Goal: Use online tool/utility: Utilize a website feature to perform a specific function

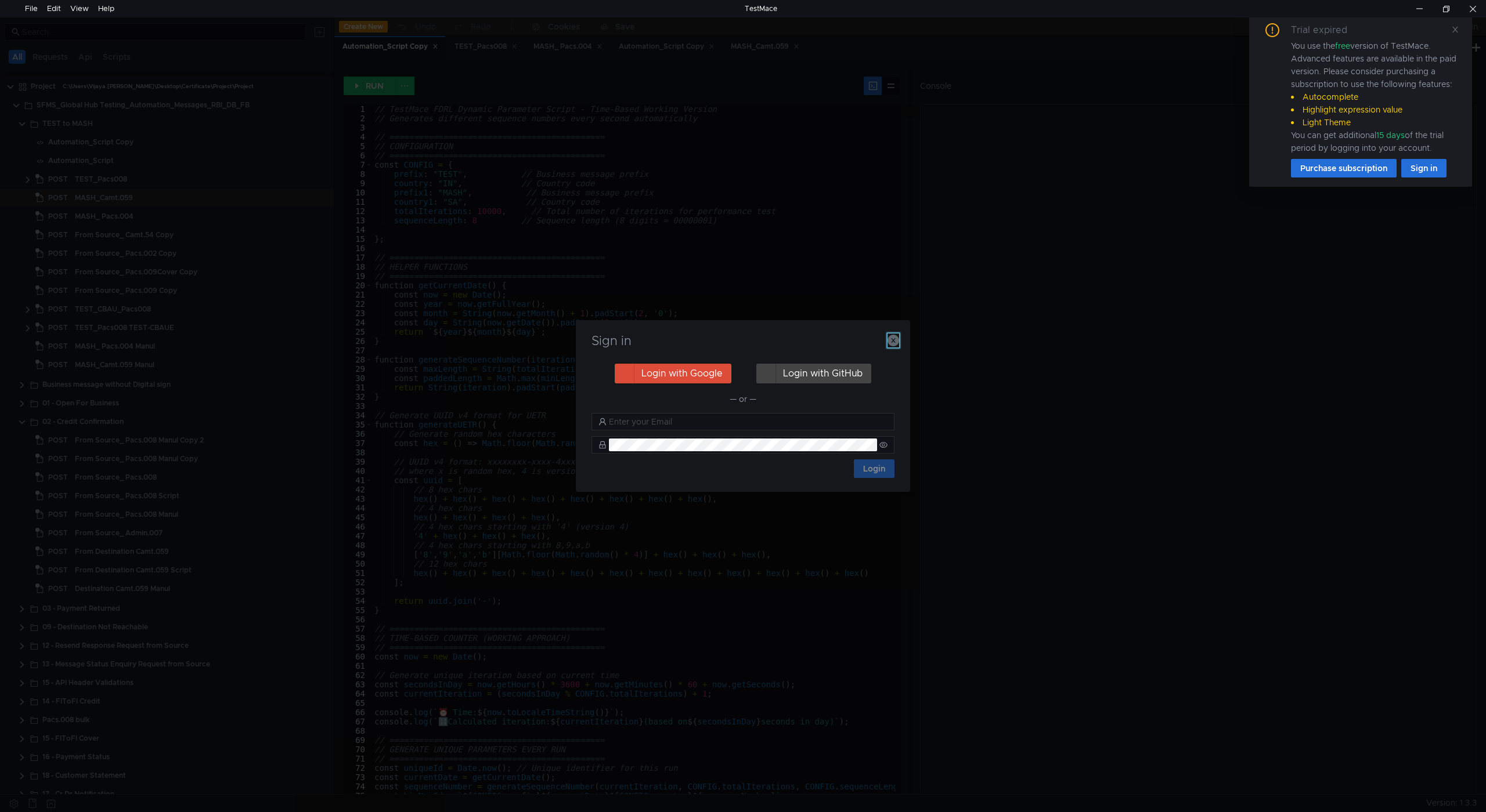
click at [888, 339] on icon "button" at bounding box center [893, 341] width 12 height 11
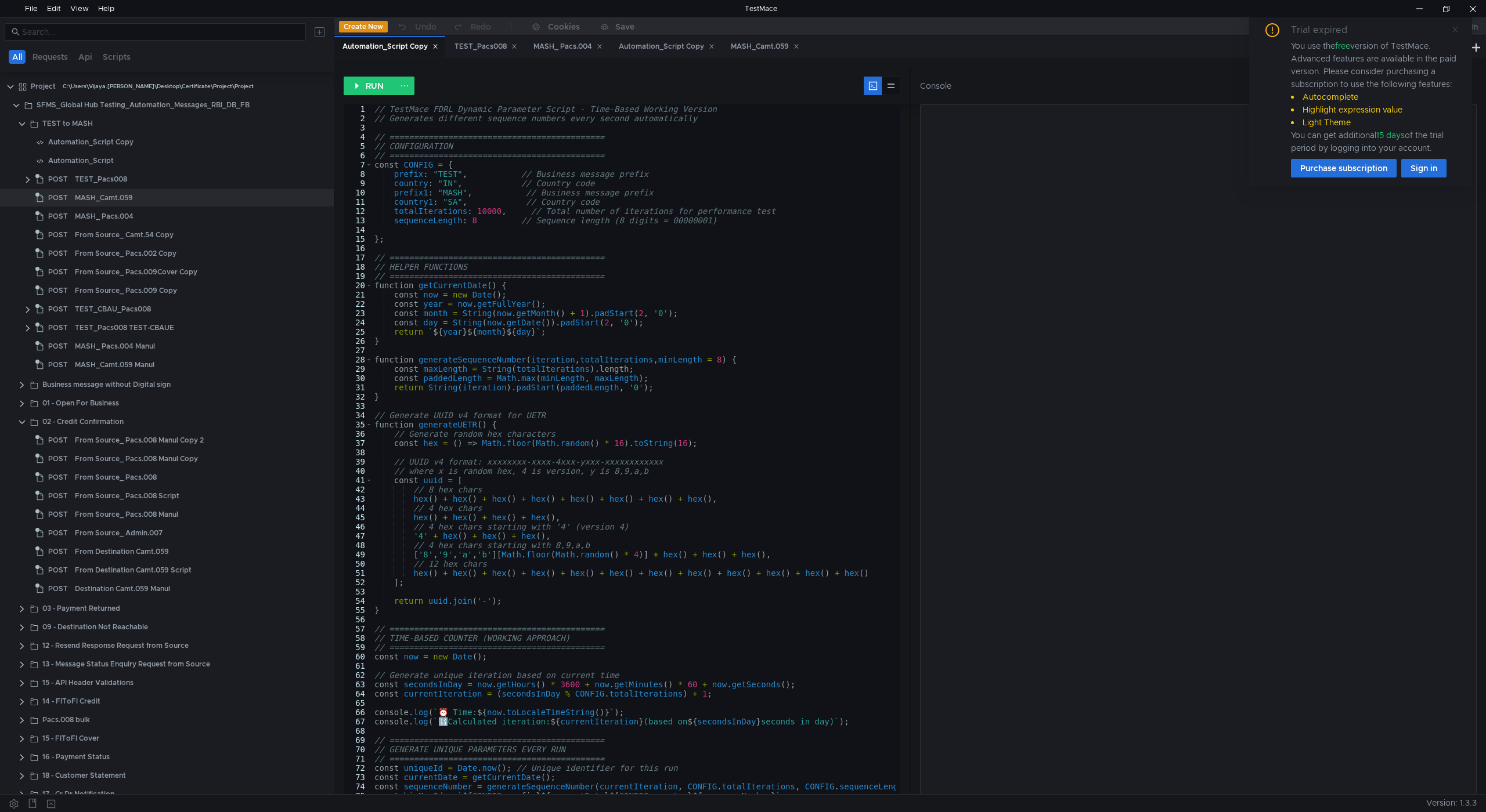
click at [1453, 30] on icon at bounding box center [1456, 30] width 8 height 8
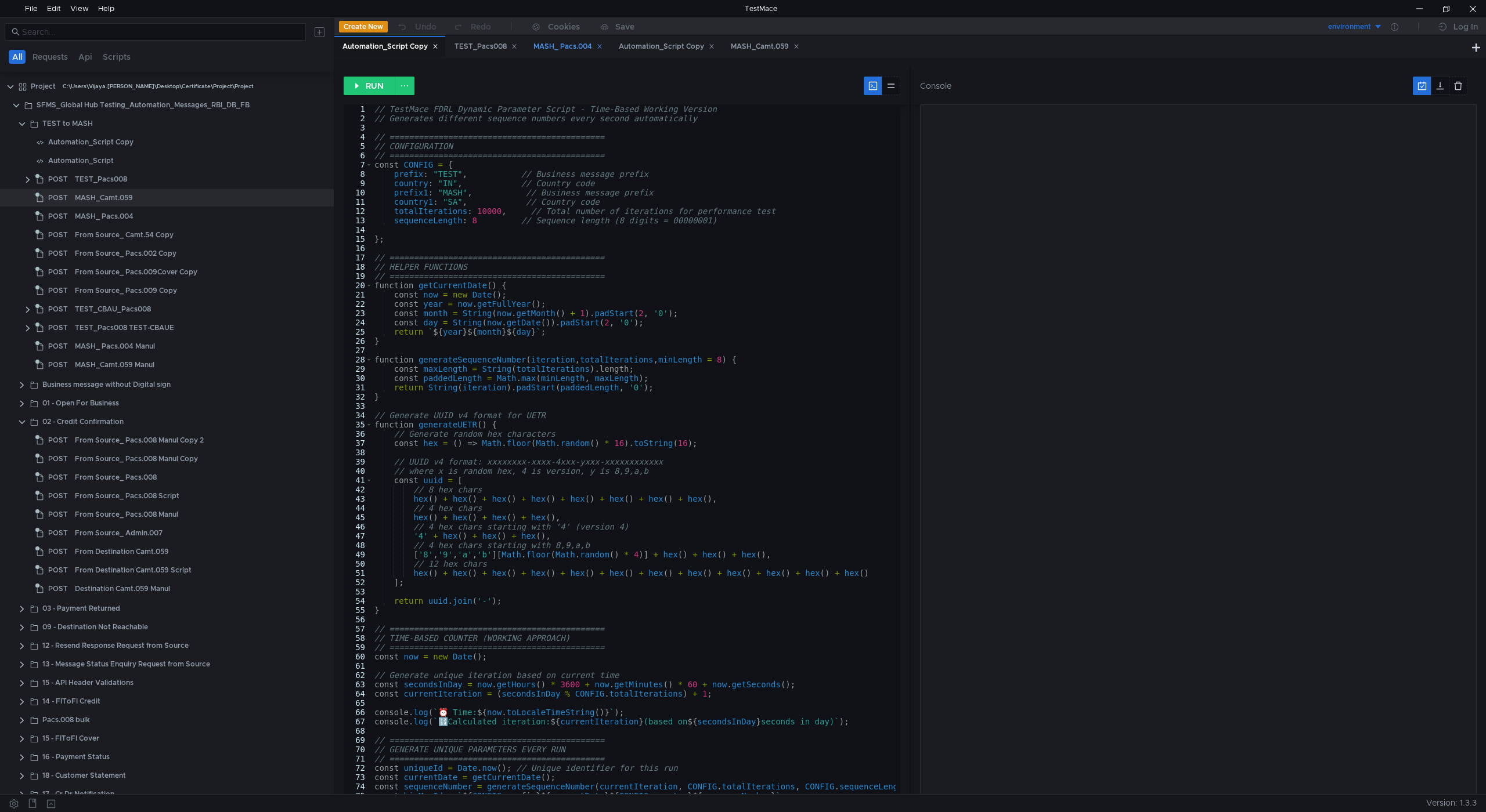
click at [559, 47] on div "MASH_ Pacs.004" at bounding box center [568, 46] width 69 height 12
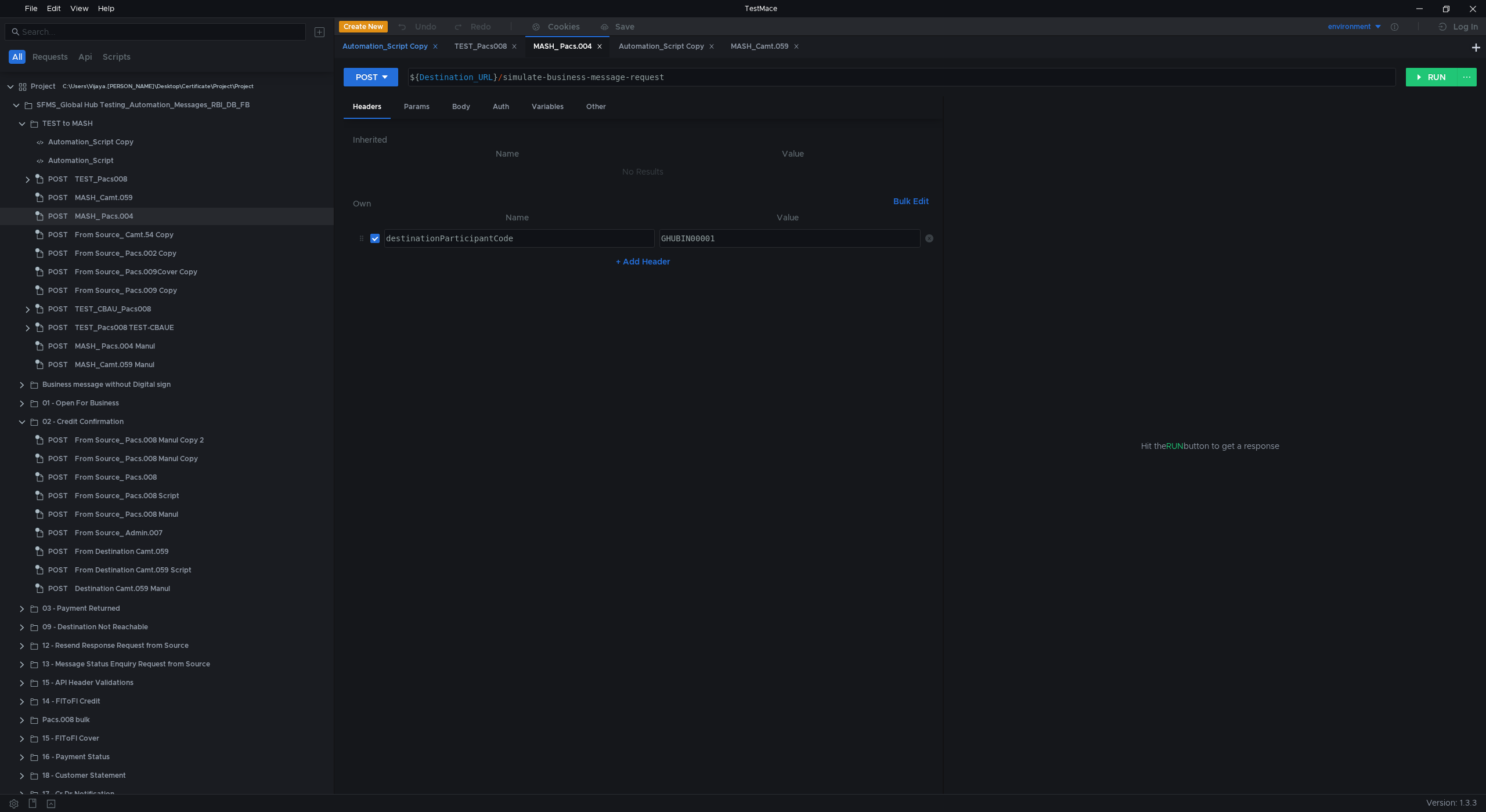
click at [393, 48] on div "Automation_Script Copy" at bounding box center [390, 46] width 96 height 12
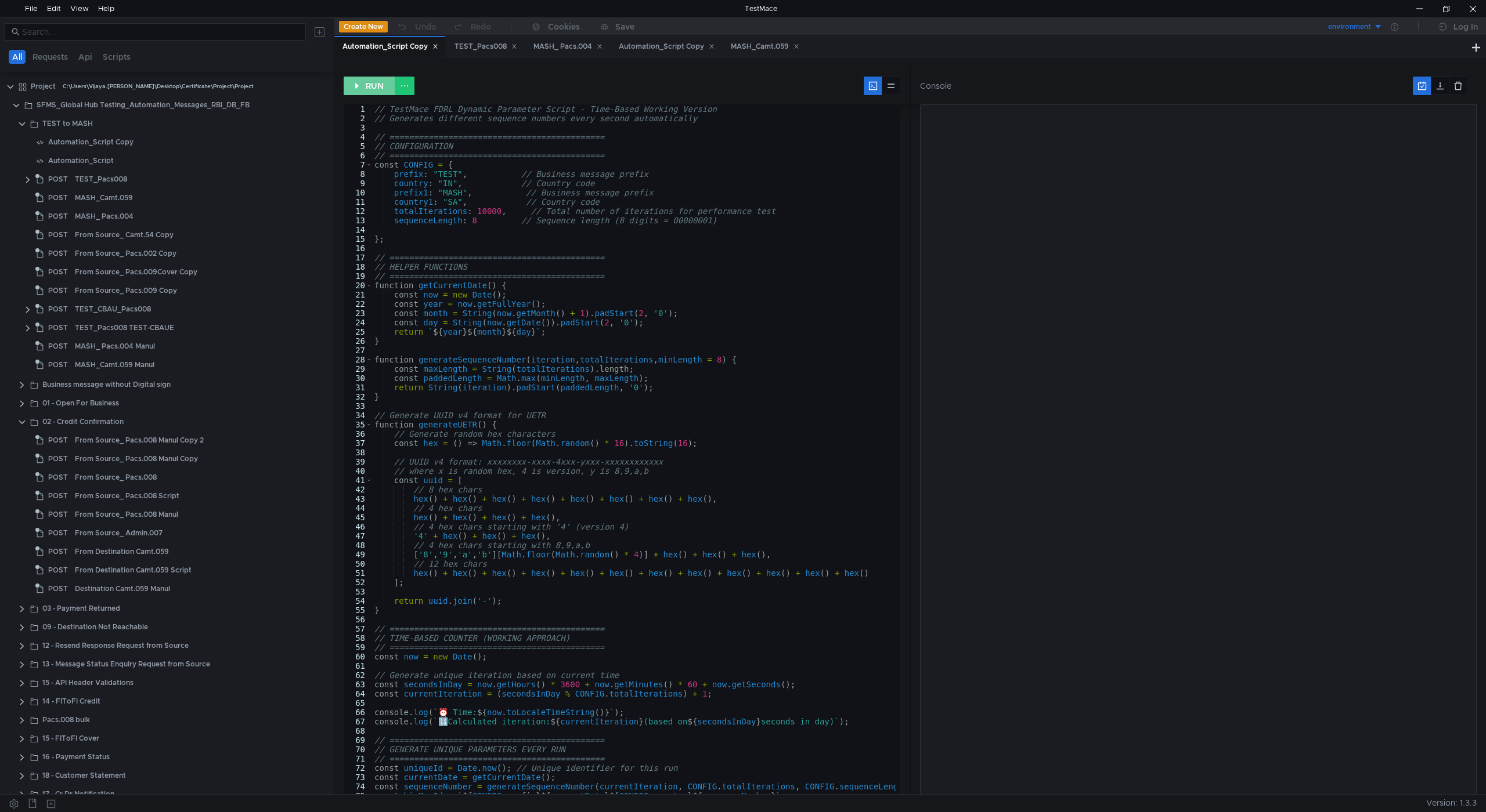
click at [375, 86] on button "RUN" at bounding box center [369, 85] width 52 height 19
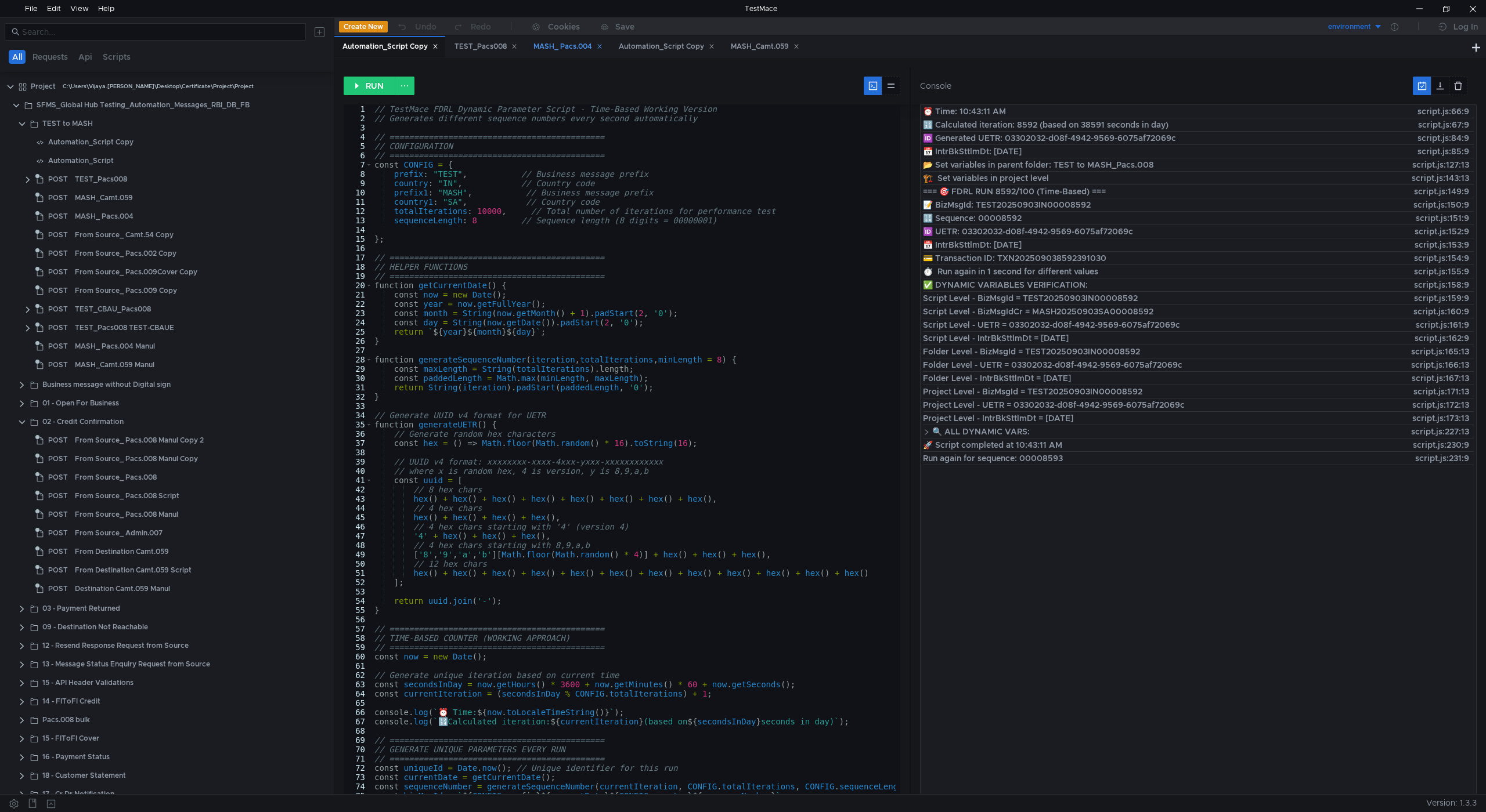
click at [575, 50] on div "MASH_ Pacs.004" at bounding box center [568, 46] width 69 height 12
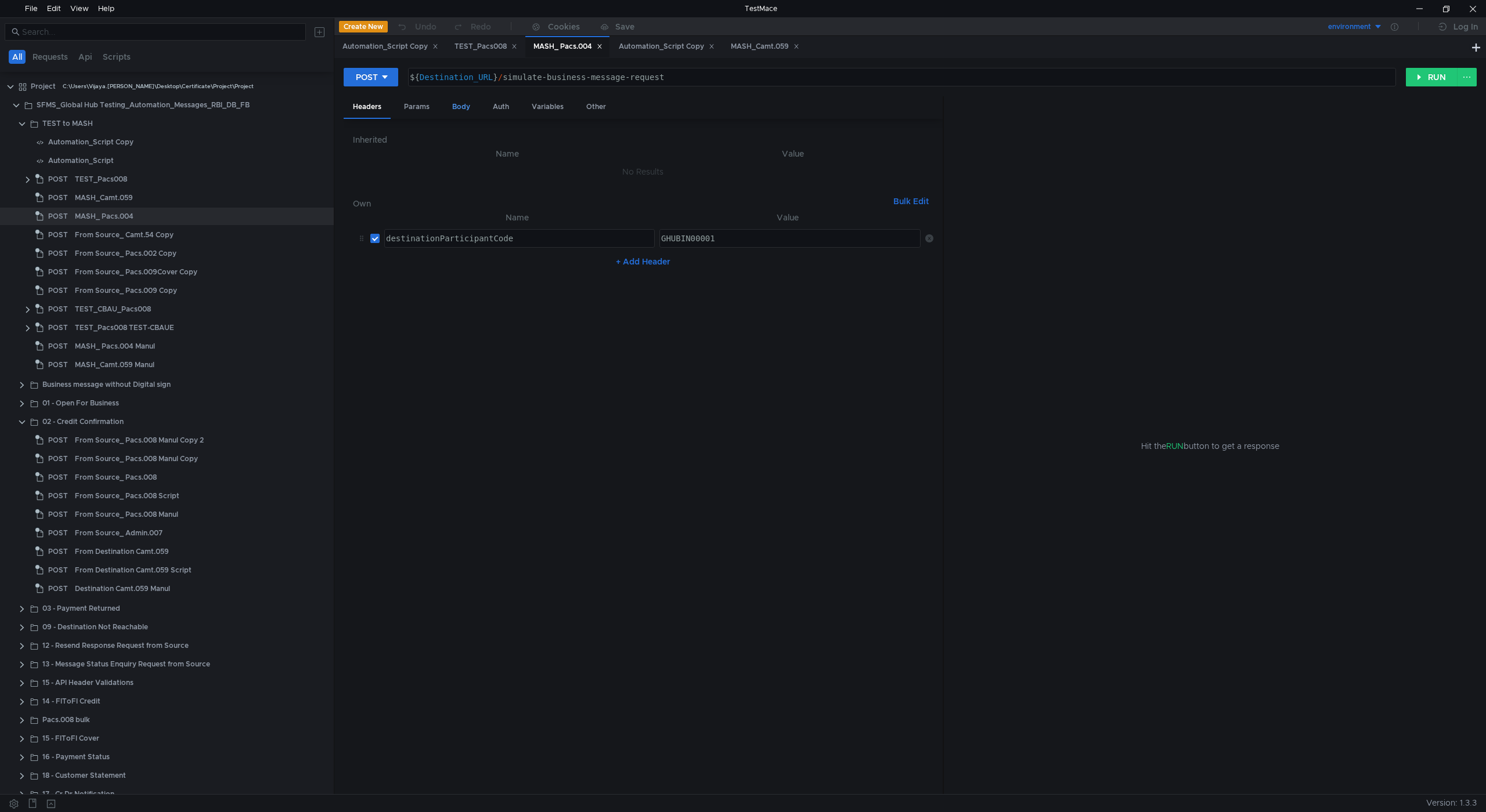
click at [470, 107] on div "Body" at bounding box center [461, 107] width 37 height 21
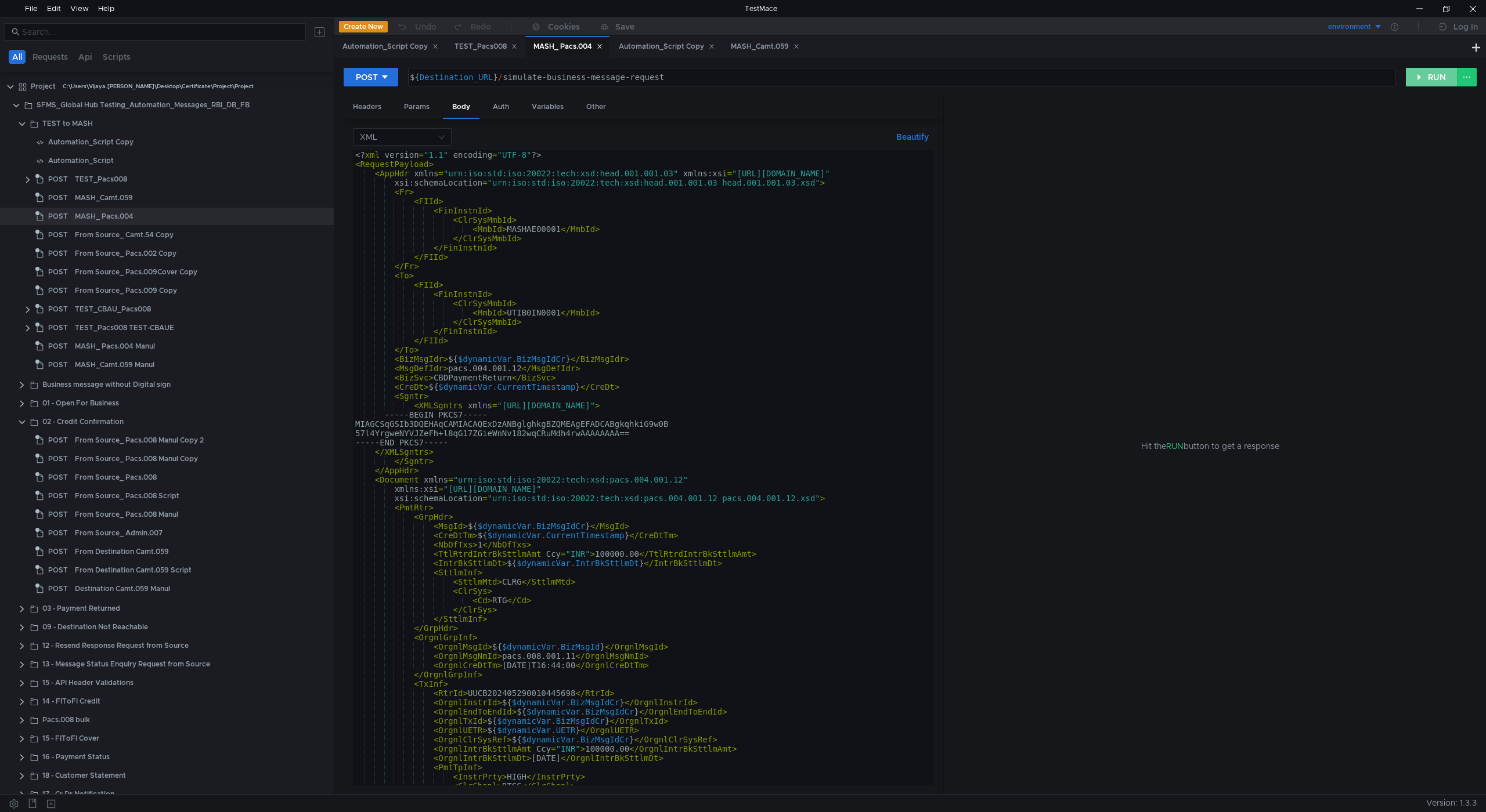
click at [1428, 73] on button "RUN" at bounding box center [1431, 77] width 52 height 19
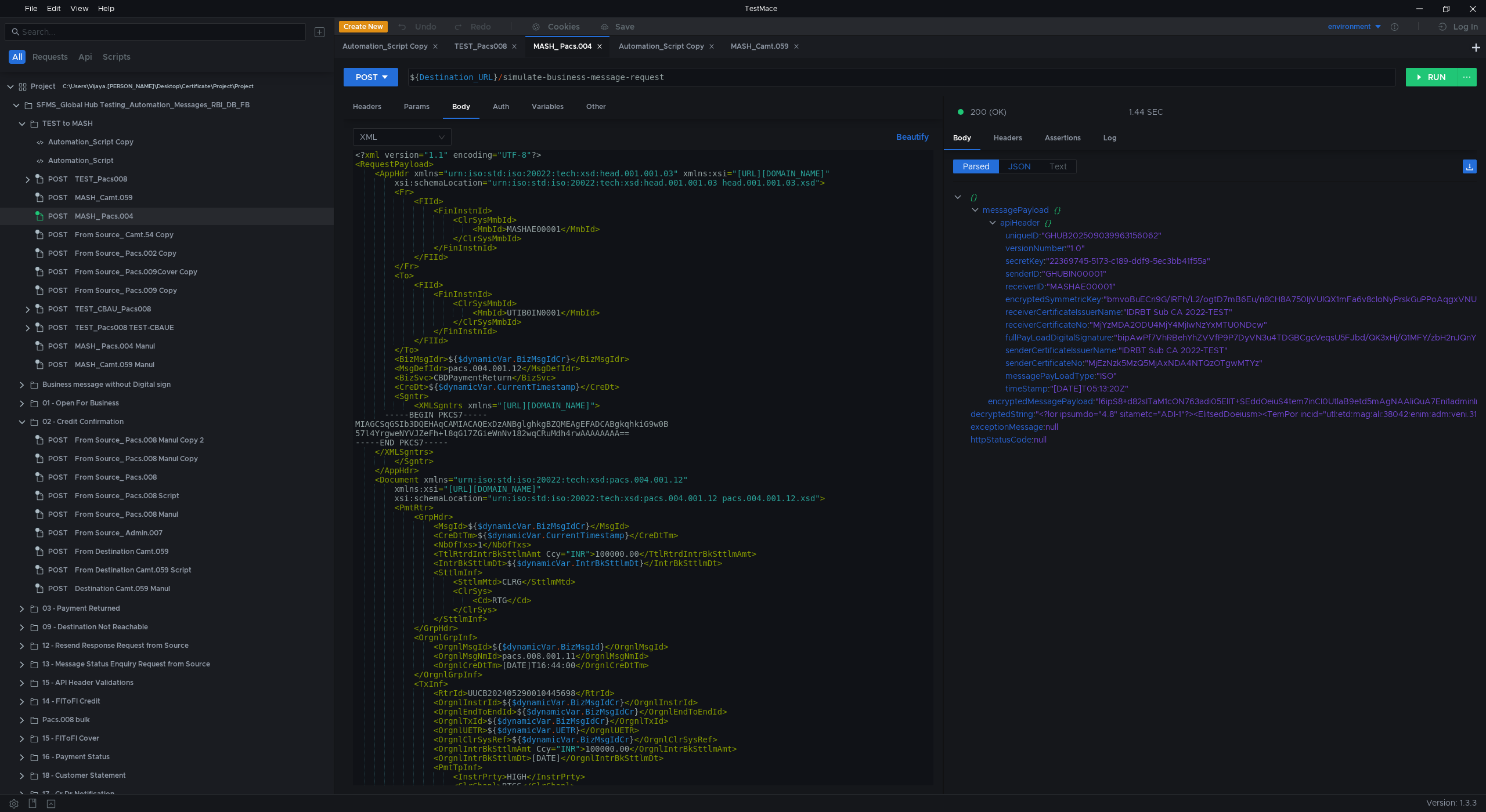
click at [1019, 167] on span "JSON" at bounding box center [1019, 166] width 23 height 11
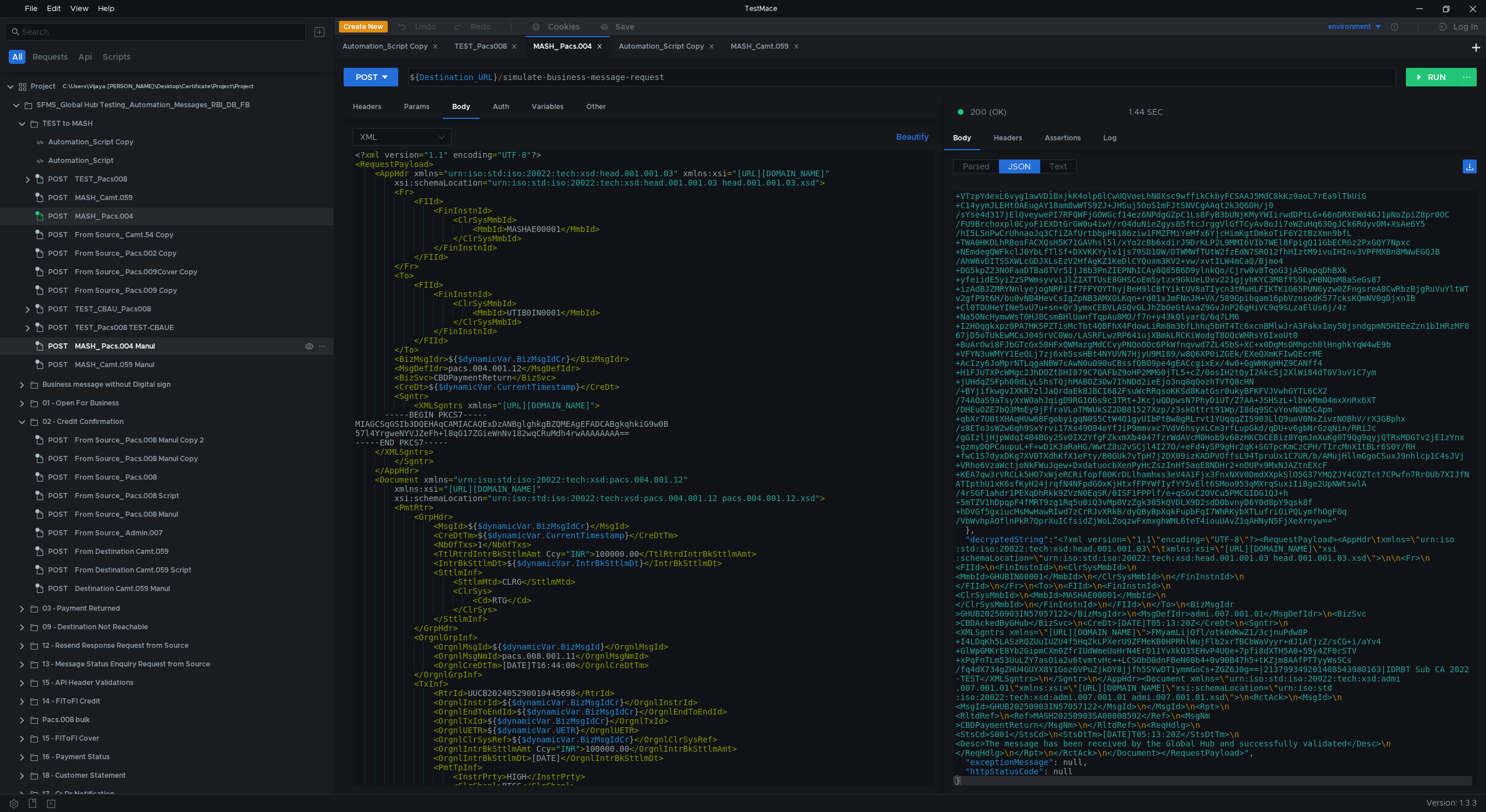
click at [165, 345] on div "MASH_ Pacs.004 Manul" at bounding box center [187, 346] width 226 height 17
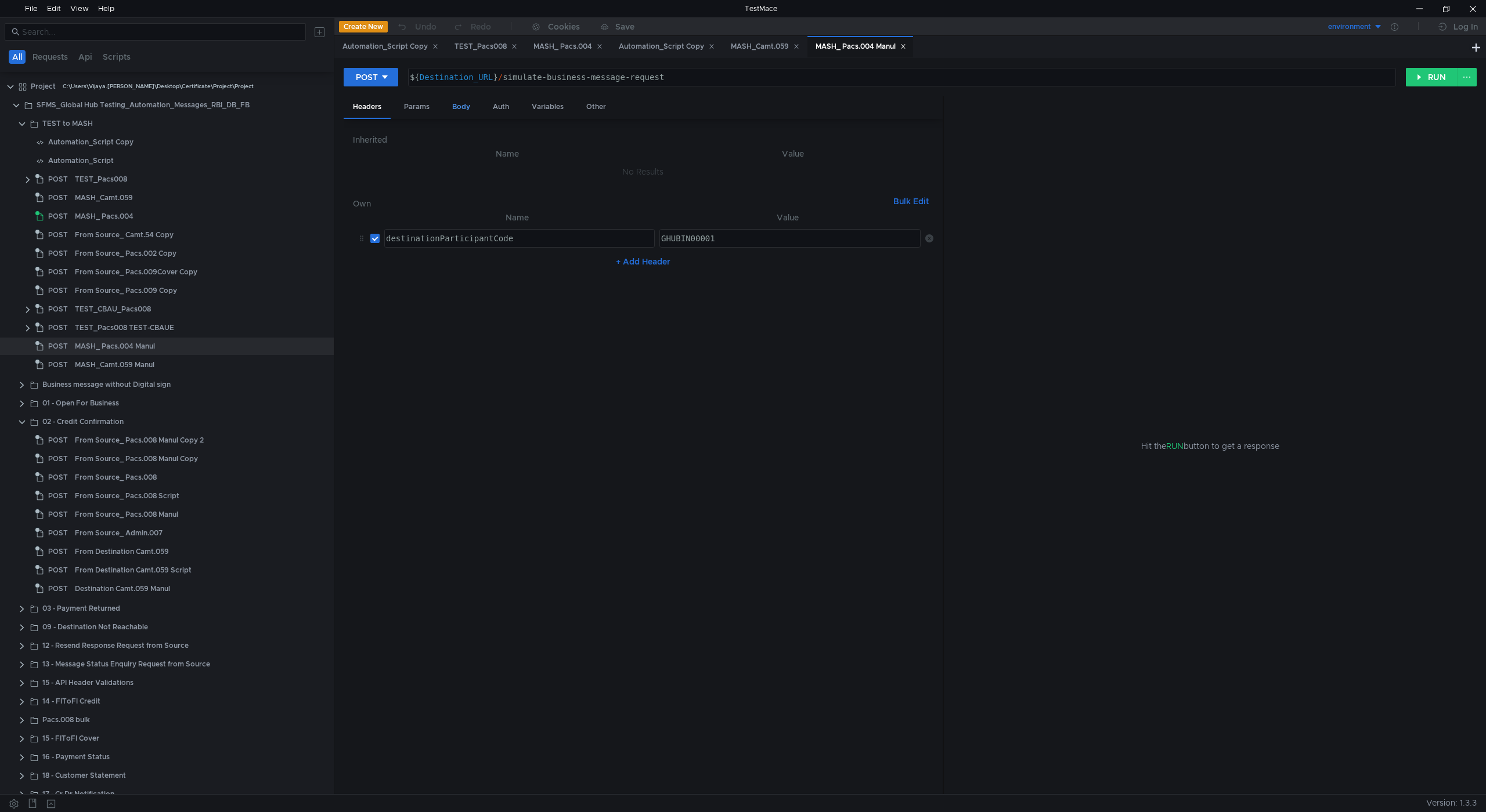
click at [452, 100] on div "Body" at bounding box center [461, 107] width 37 height 21
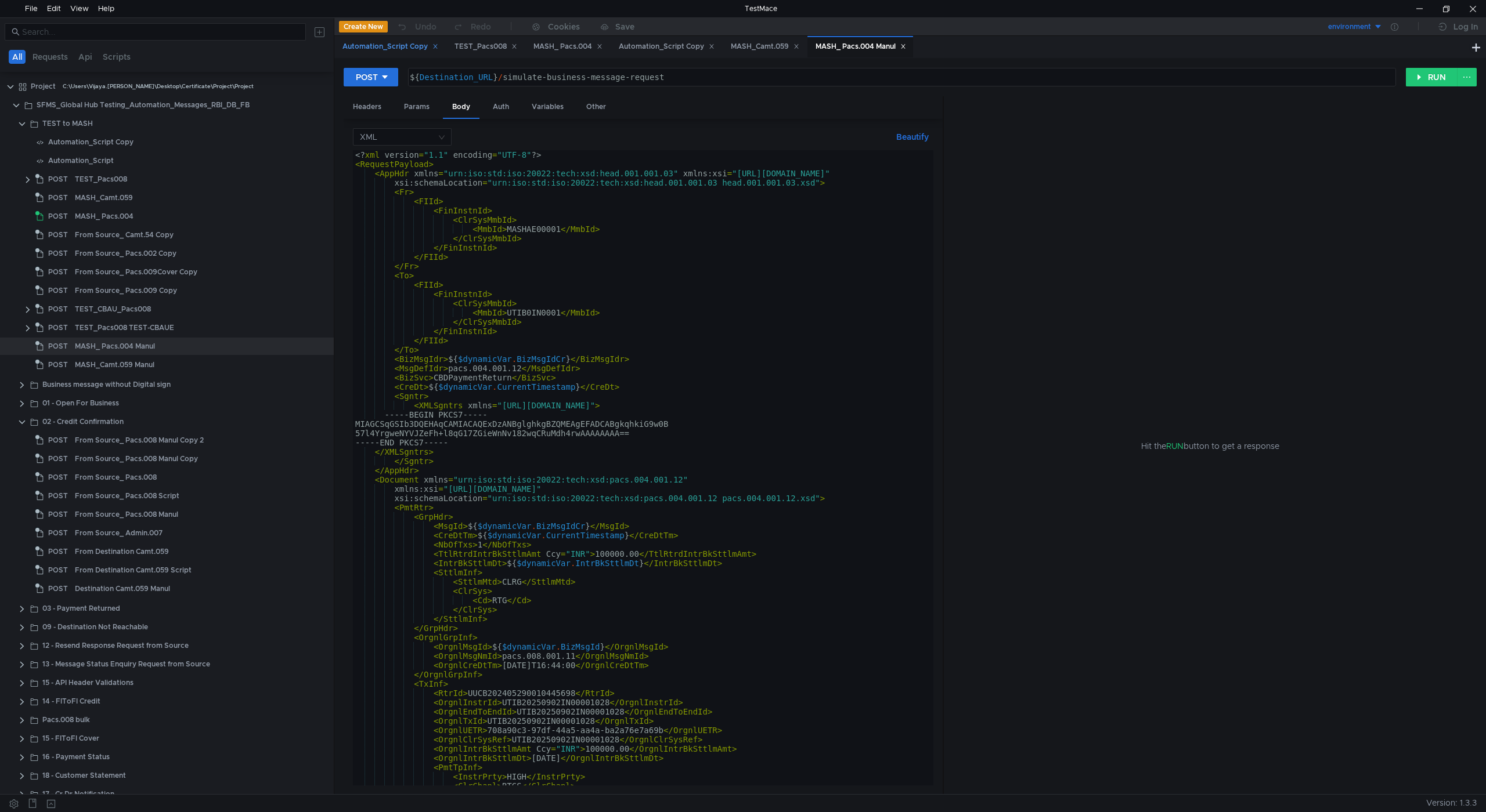
click at [382, 46] on div "Automation_Script Copy" at bounding box center [390, 46] width 96 height 12
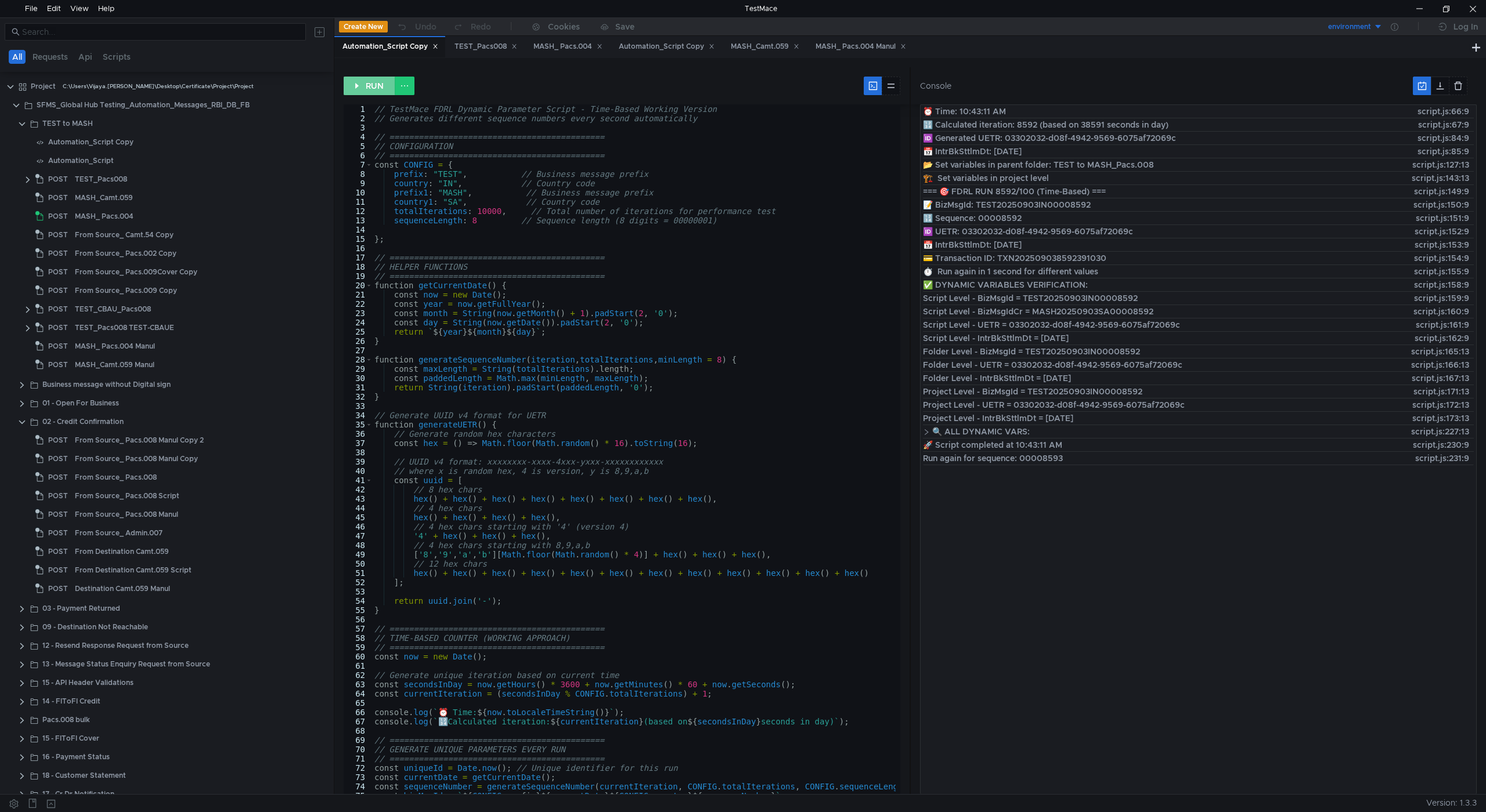
click at [367, 82] on button "RUN" at bounding box center [369, 85] width 52 height 19
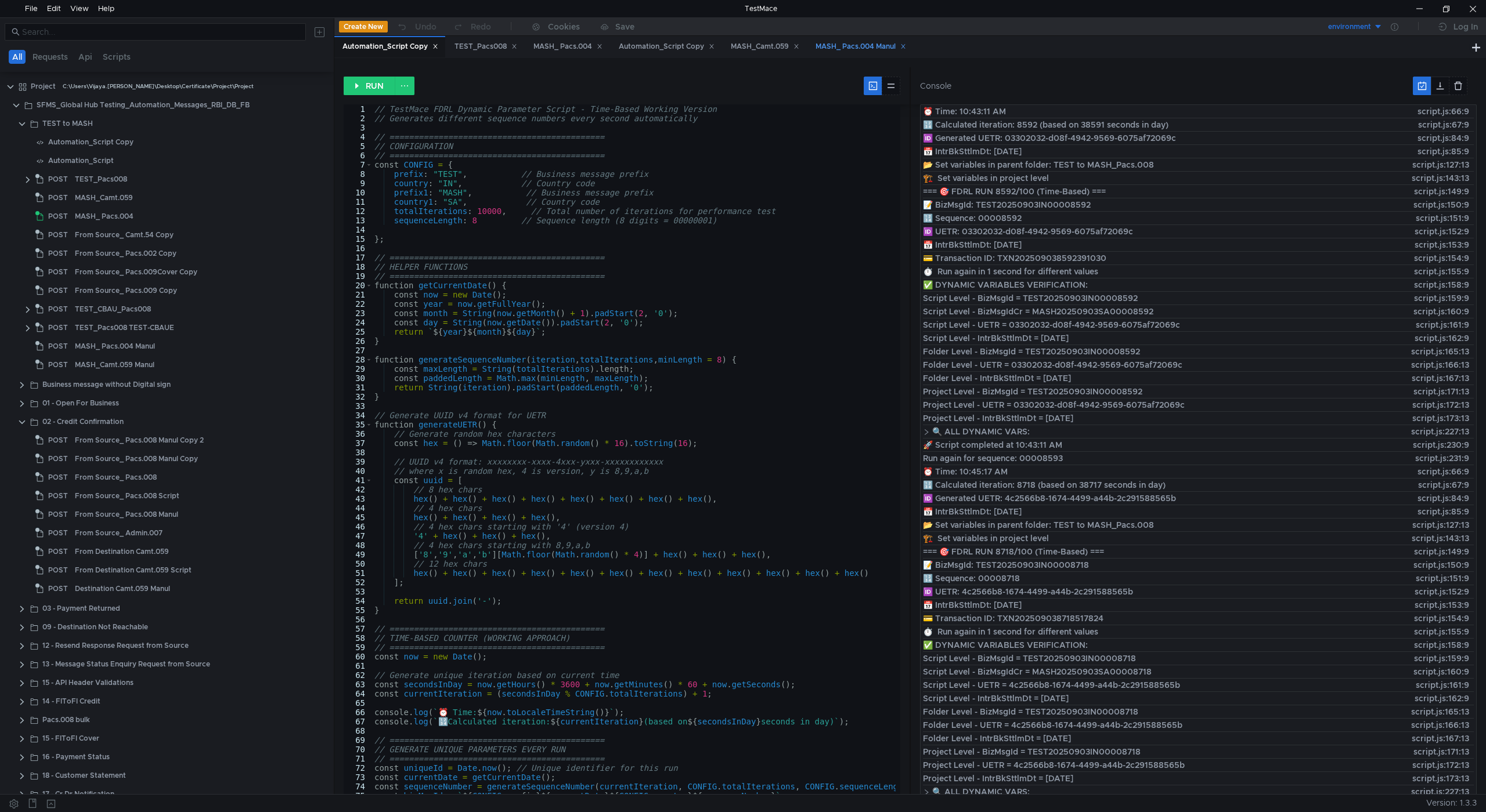
click at [856, 46] on div "MASH_ Pacs.004 Manul" at bounding box center [861, 46] width 90 height 12
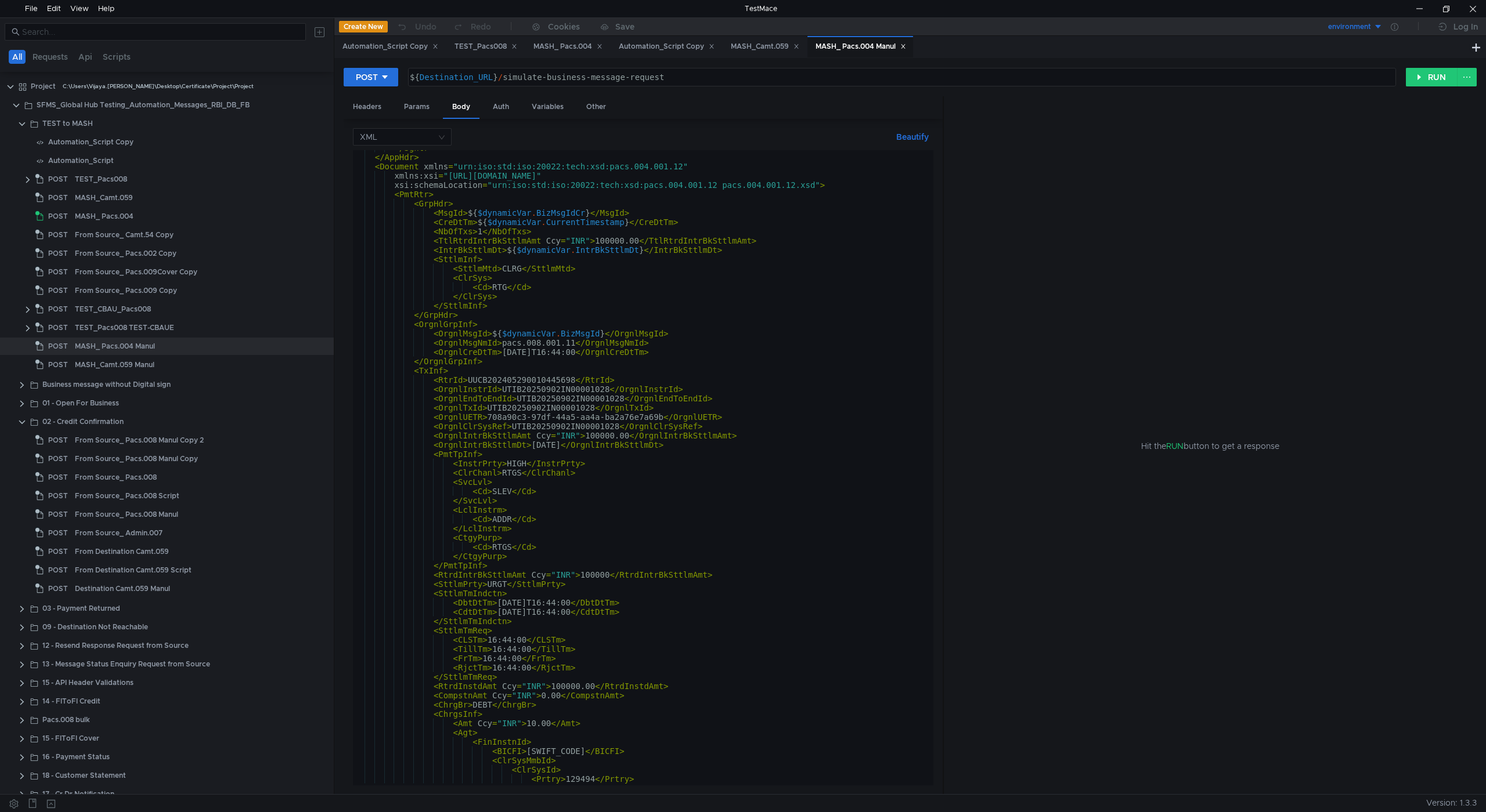
scroll to position [140, 0]
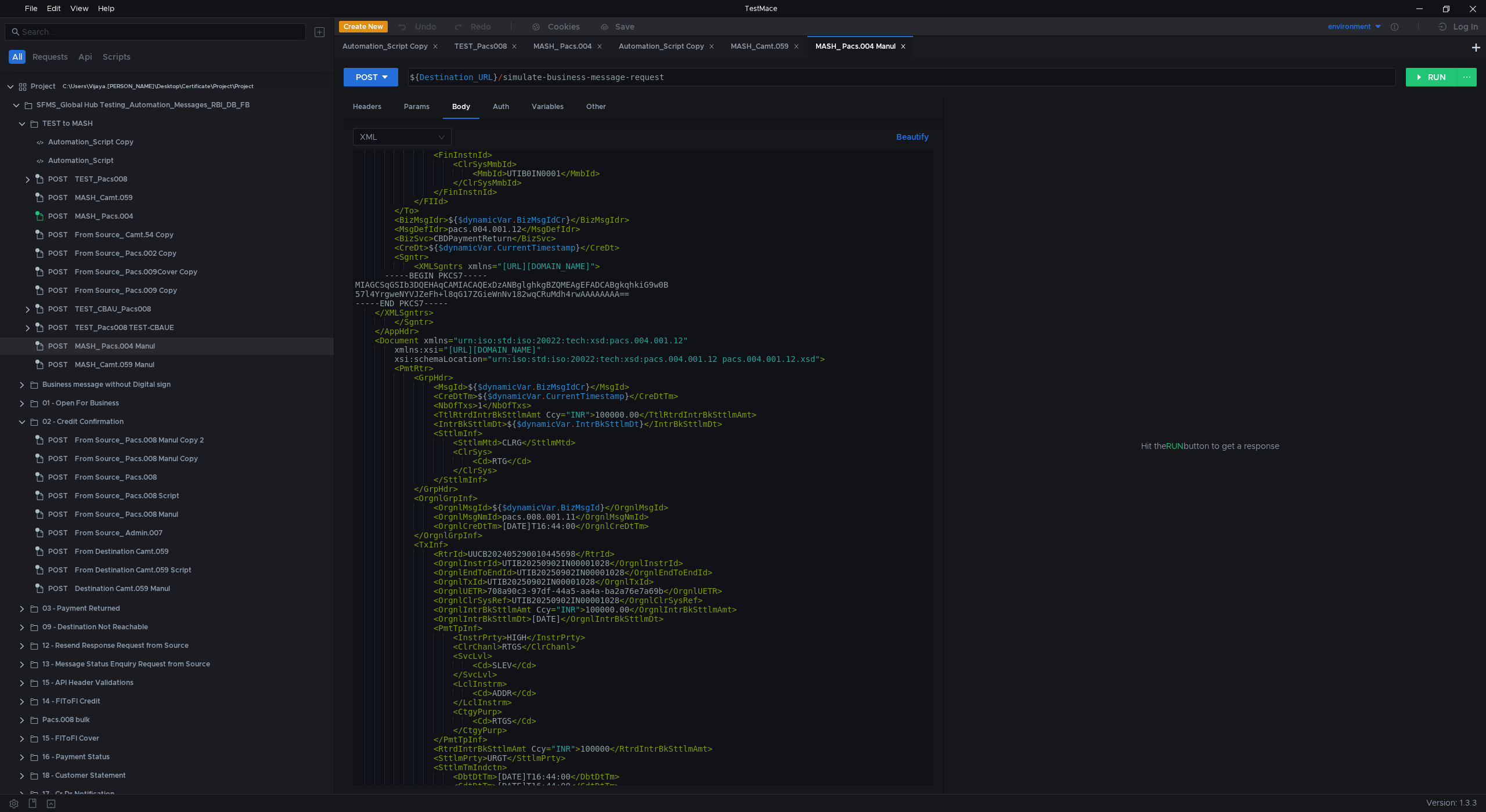
type textarea "<RtrId>UUCB202405290010445698</RtrId>"
click at [507, 554] on div "< FinInstnId > < ClrSysMmbId > < MmbId > UTIB0IN0001 </ MmbId > </ ClrSysMmbId …" at bounding box center [648, 475] width 590 height 649
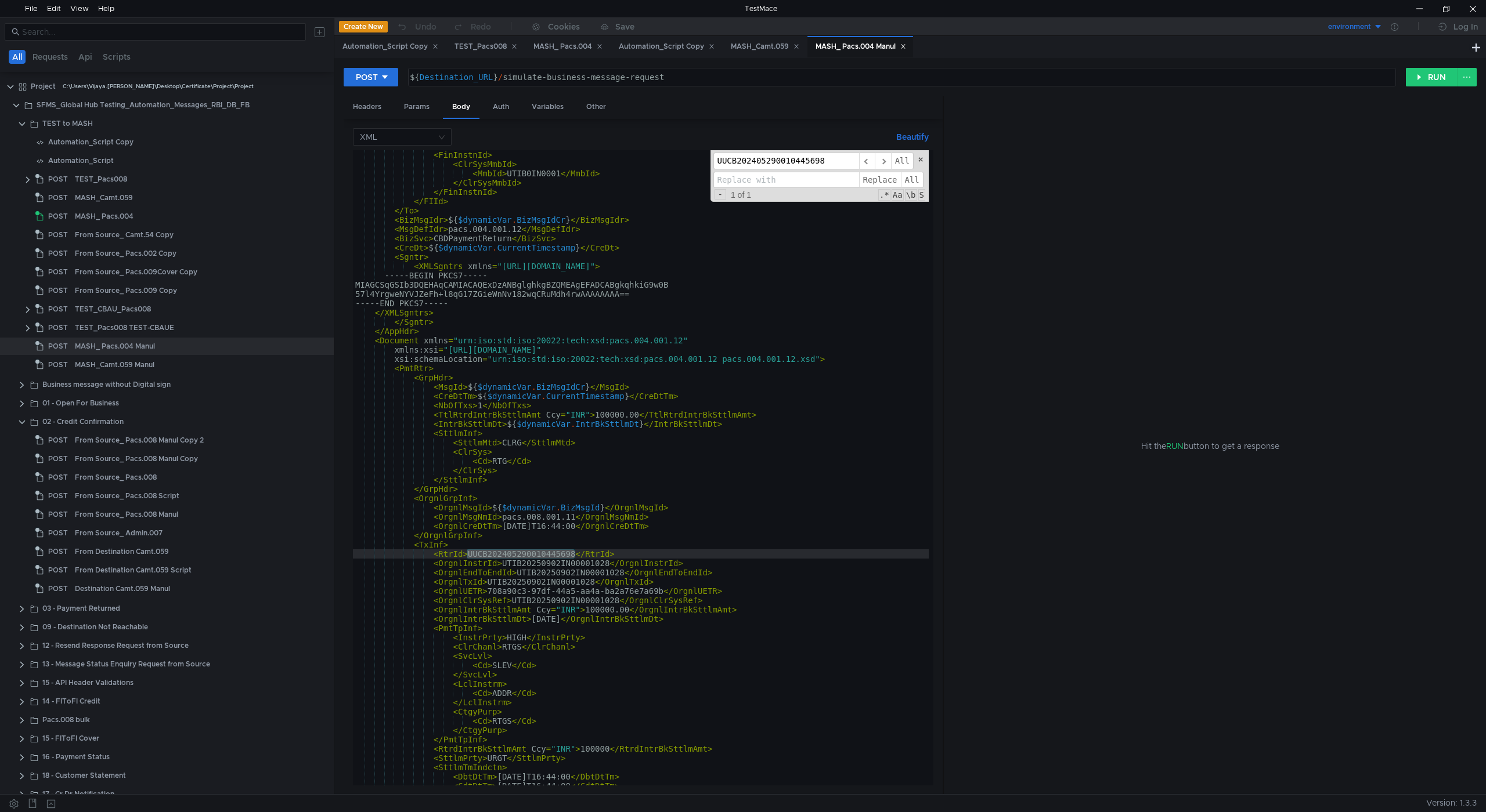
click at [788, 177] on input at bounding box center [785, 180] width 145 height 16
paste input "UTIB20250903IN00001029"
type input "UTIB20250903IN00001029"
click at [909, 181] on span "All" at bounding box center [913, 180] width 23 height 16
click at [890, 181] on span "Replace" at bounding box center [880, 180] width 42 height 16
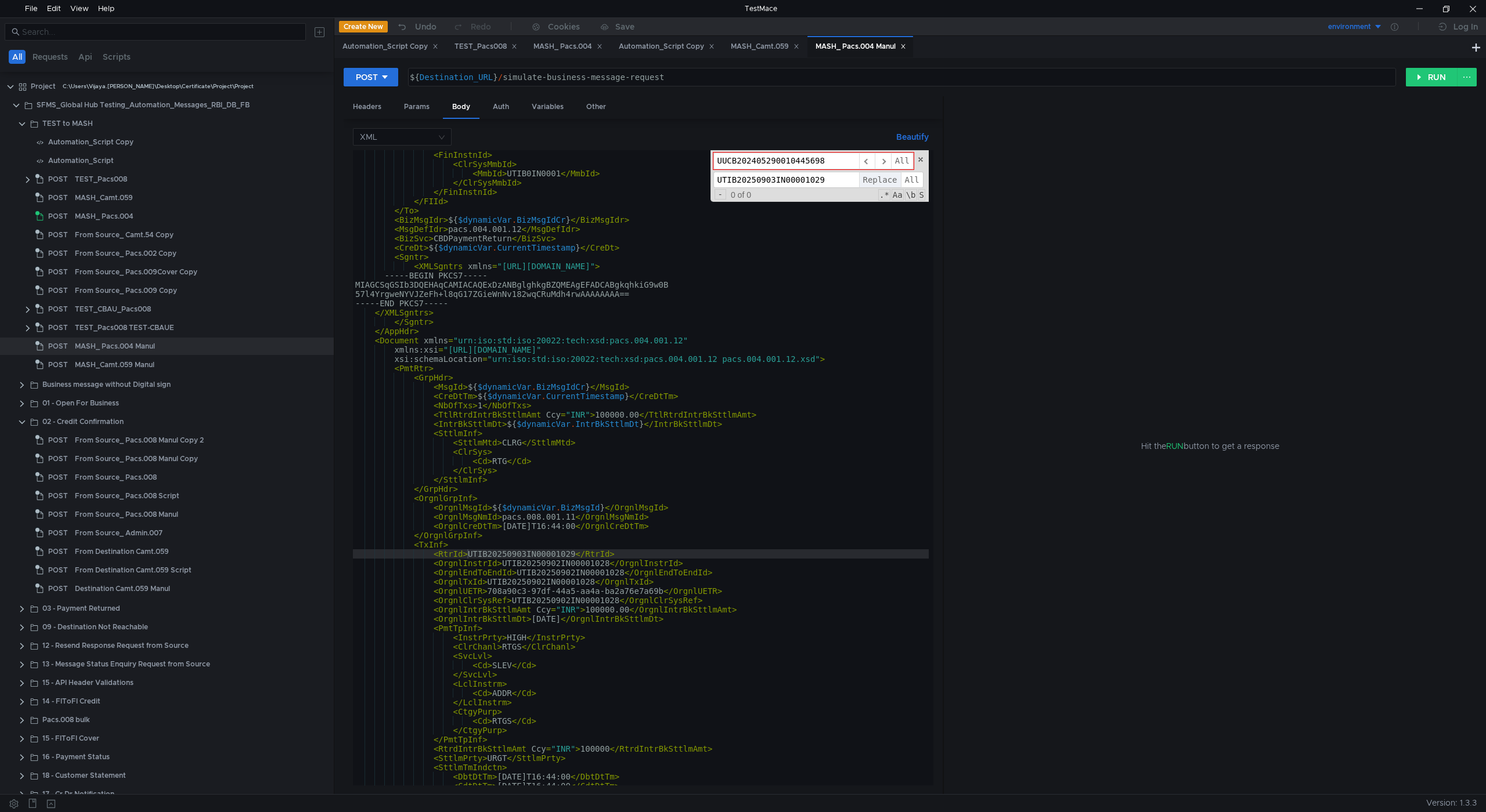
click at [890, 181] on span "Replace" at bounding box center [880, 180] width 42 height 16
click at [920, 163] on span at bounding box center [921, 159] width 8 height 8
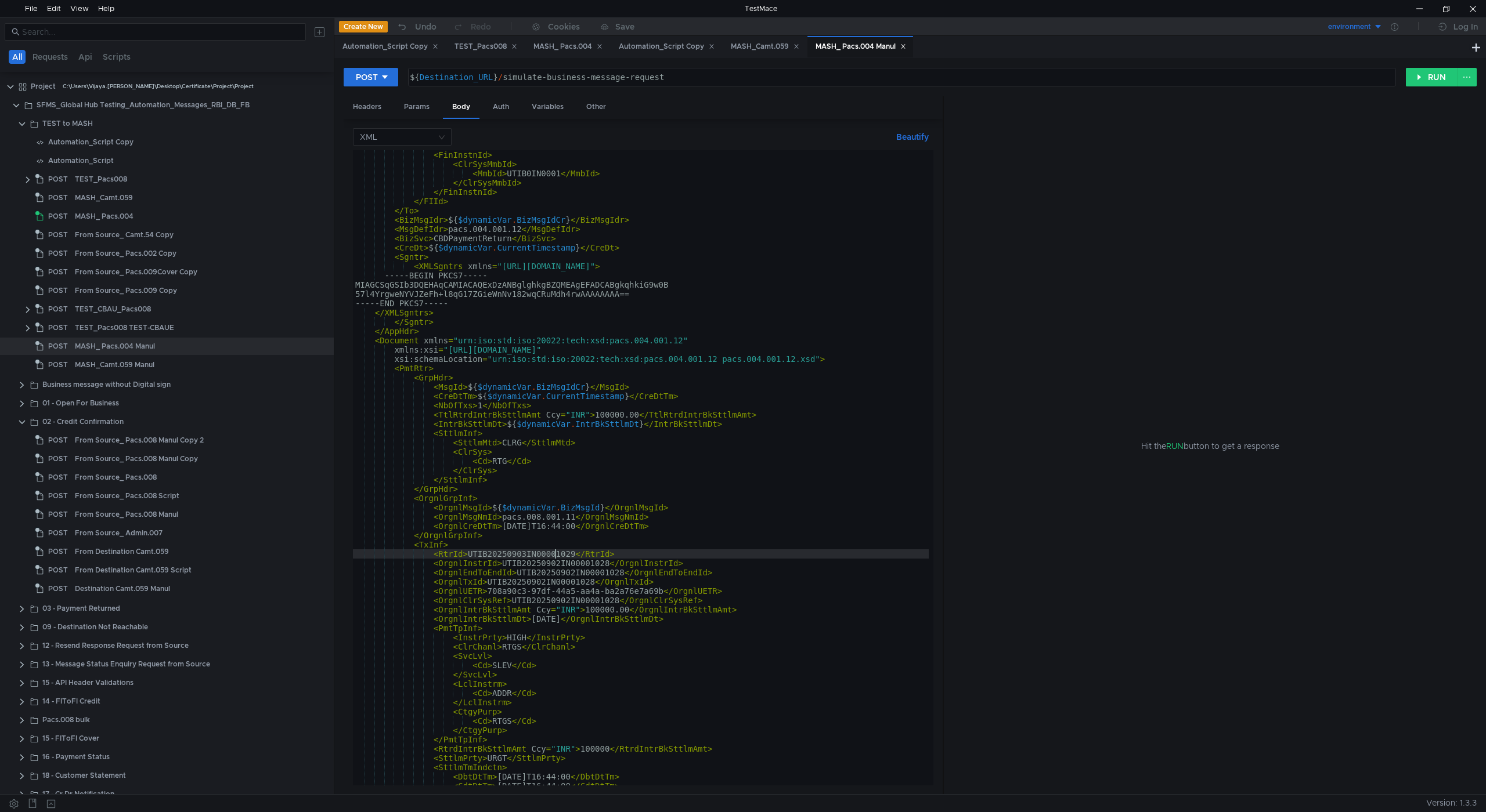
click at [554, 552] on div "< FinInstnId > < ClrSysMmbId > < MmbId > UTIB0IN0001 </ MmbId > </ ClrSysMmbId …" at bounding box center [648, 475] width 590 height 649
click at [588, 562] on div "< FinInstnId > < ClrSysMmbId > < MmbId > UTIB0IN0001 </ MmbId > </ ClrSysMmbId …" at bounding box center [648, 475] width 590 height 649
type textarea "<OrgnlInstrId>UTIB20250902IN00001028</OrgnlInstrId>"
click at [588, 562] on div "< FinInstnId > < ClrSysMmbId > < MmbId > UTIB0IN0001 </ MmbId > </ ClrSysMmbId …" at bounding box center [648, 475] width 590 height 649
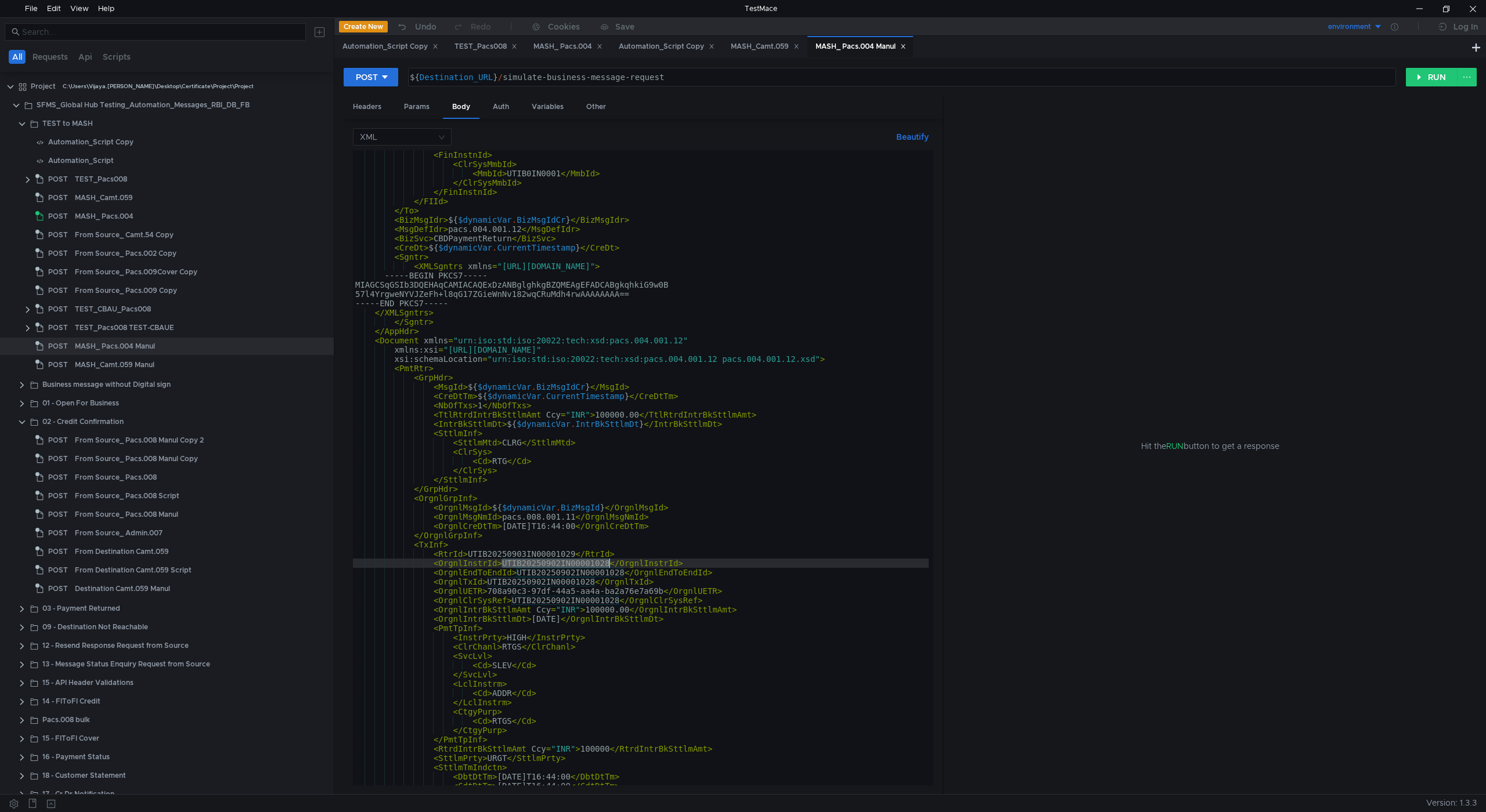
type input "UTIB20250902IN00001028"
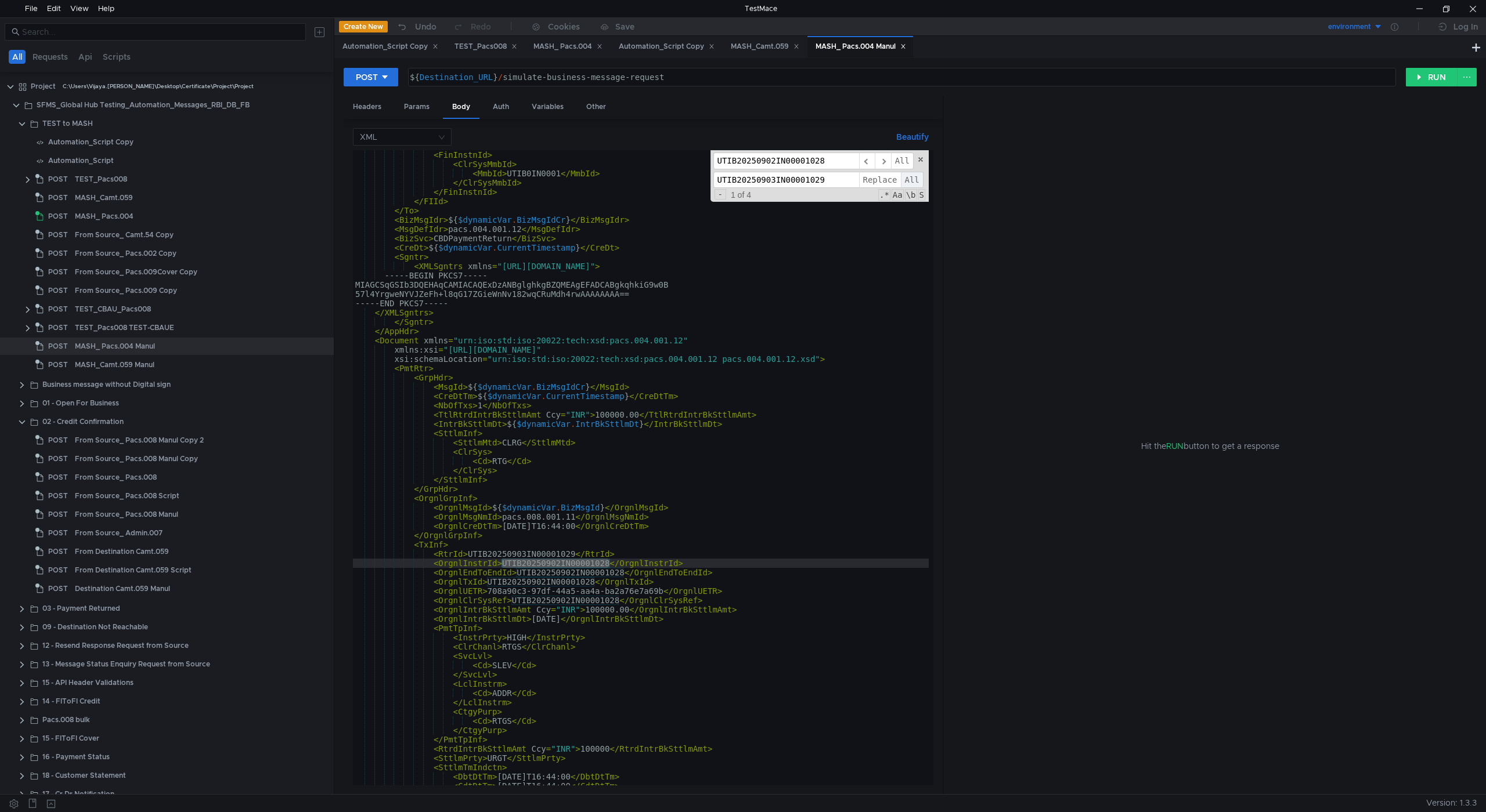
click at [907, 181] on span "All" at bounding box center [913, 180] width 23 height 16
click at [895, 181] on span "Replace" at bounding box center [880, 180] width 42 height 16
click at [909, 179] on span "All" at bounding box center [913, 180] width 23 height 16
click at [919, 159] on span at bounding box center [921, 159] width 8 height 8
type textarea "<OrgnlInstrId>UTIB20250903IN00001029</OrgnlInstrId>"
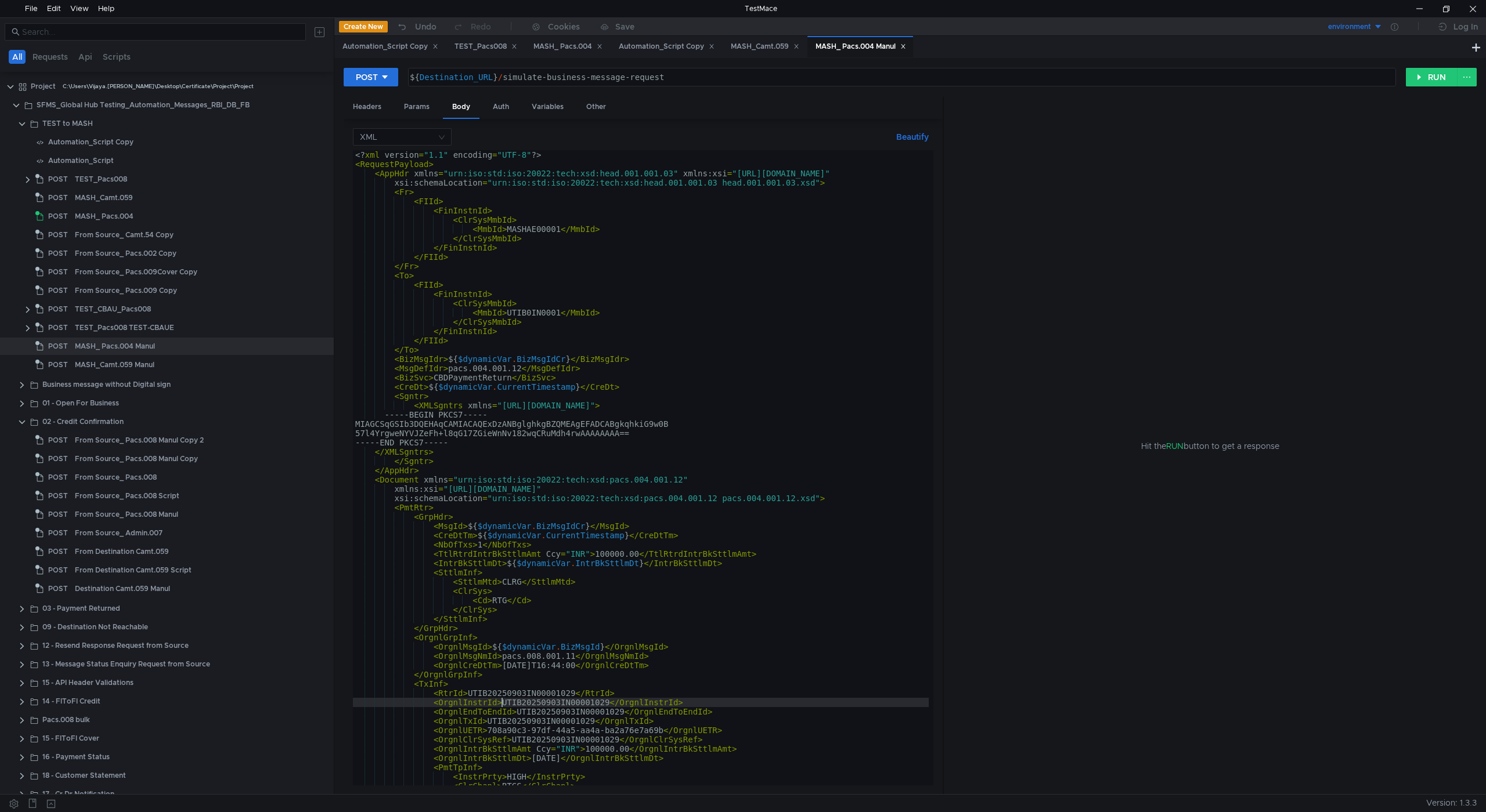
scroll to position [0, 0]
click at [384, 43] on div "Automation_Script Copy" at bounding box center [390, 46] width 96 height 12
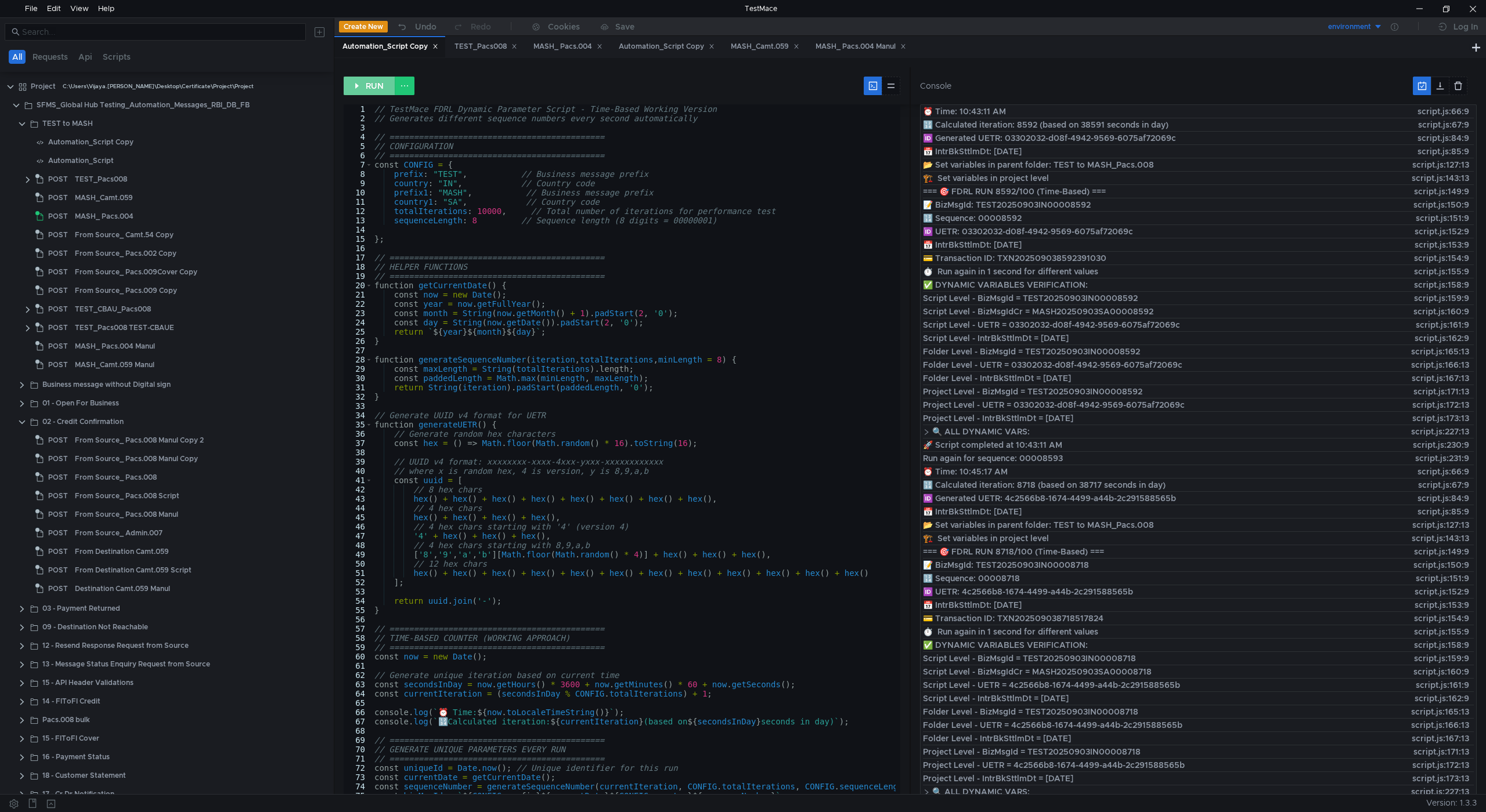
click at [376, 85] on button "RUN" at bounding box center [369, 85] width 52 height 19
click at [852, 43] on div "MASH_ Pacs.004 Manul" at bounding box center [861, 46] width 90 height 12
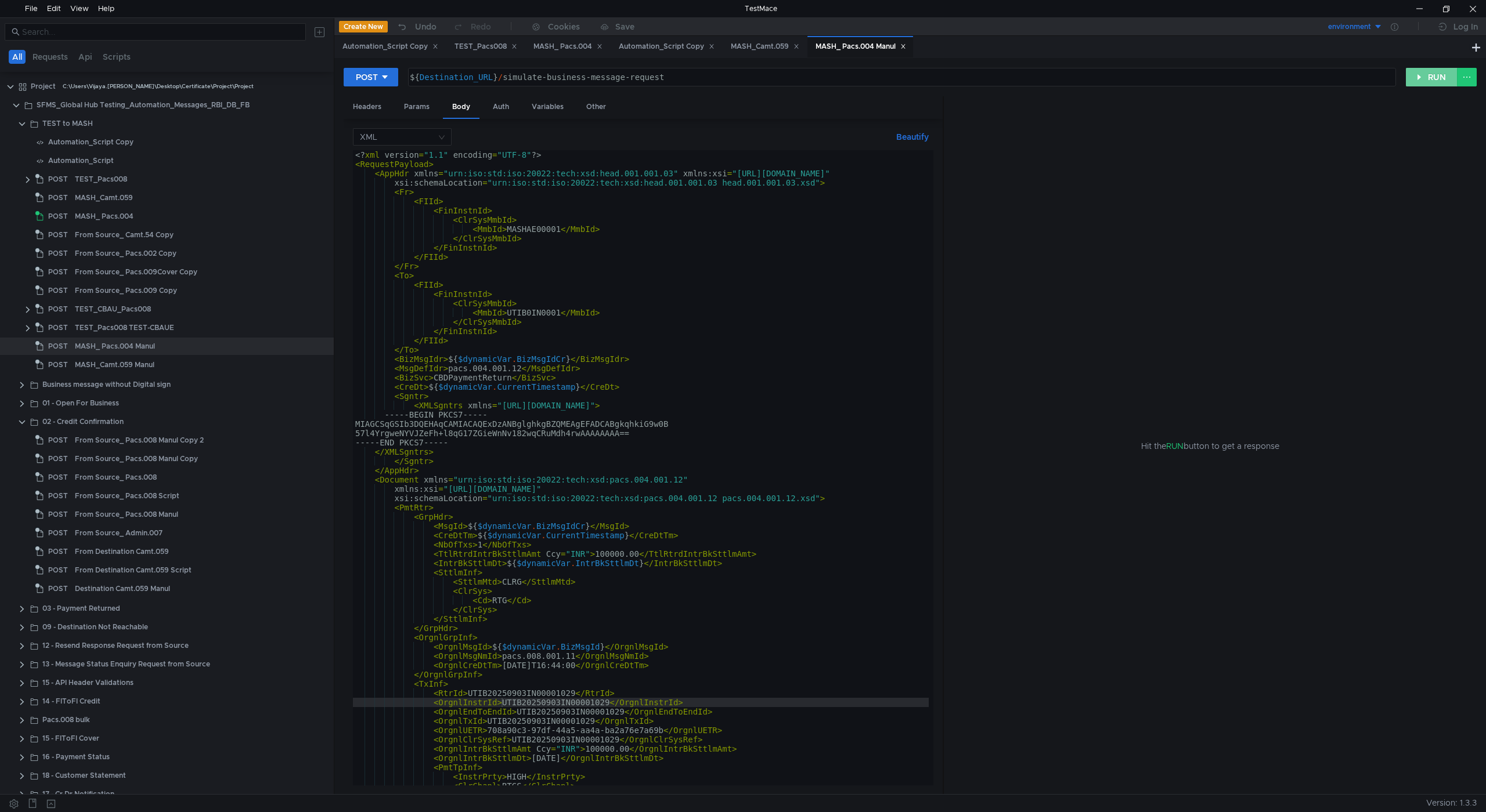
click at [1423, 78] on button "RUN" at bounding box center [1431, 77] width 52 height 19
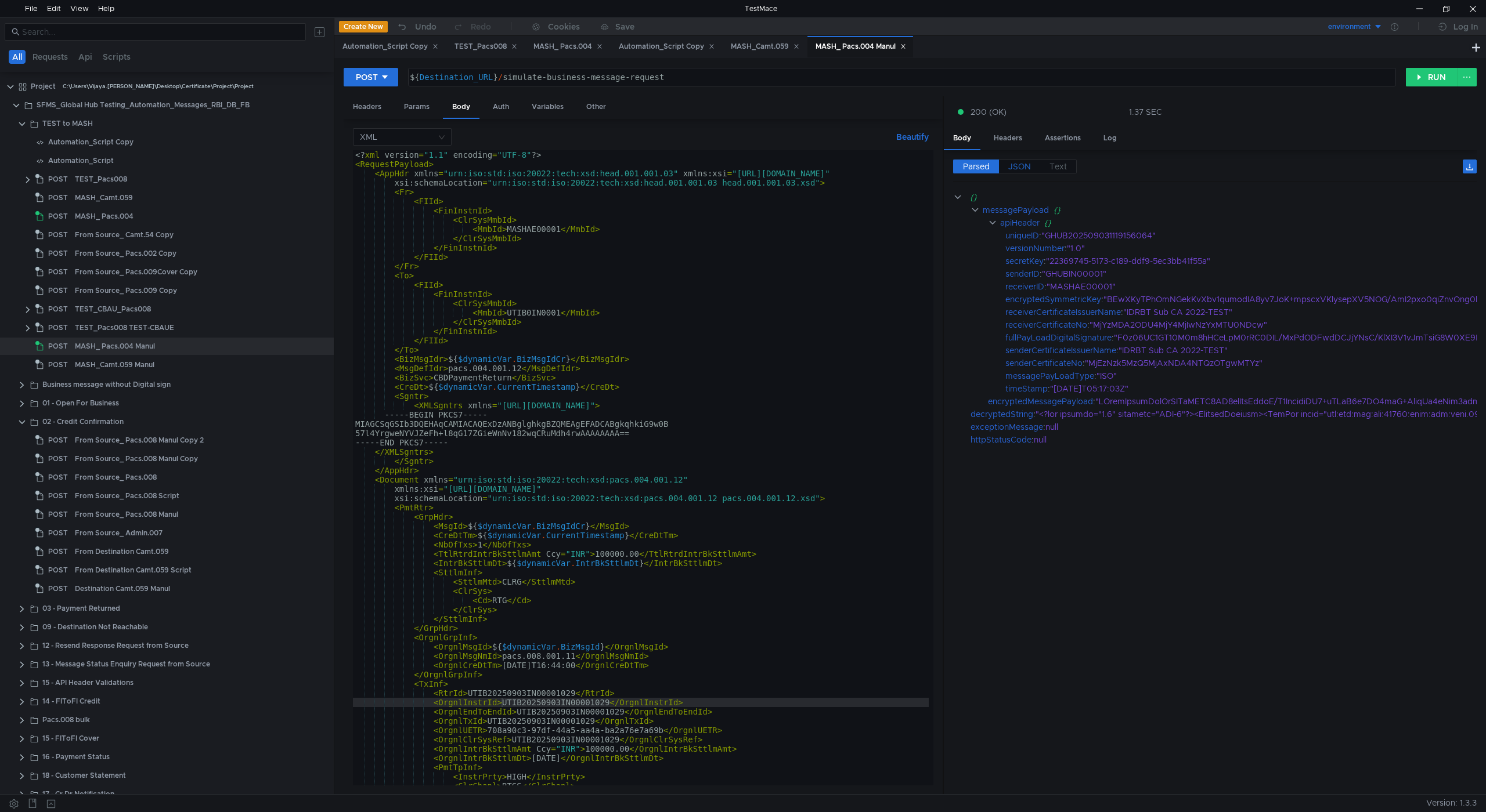
click at [1021, 167] on span "JSON" at bounding box center [1019, 166] width 23 height 11
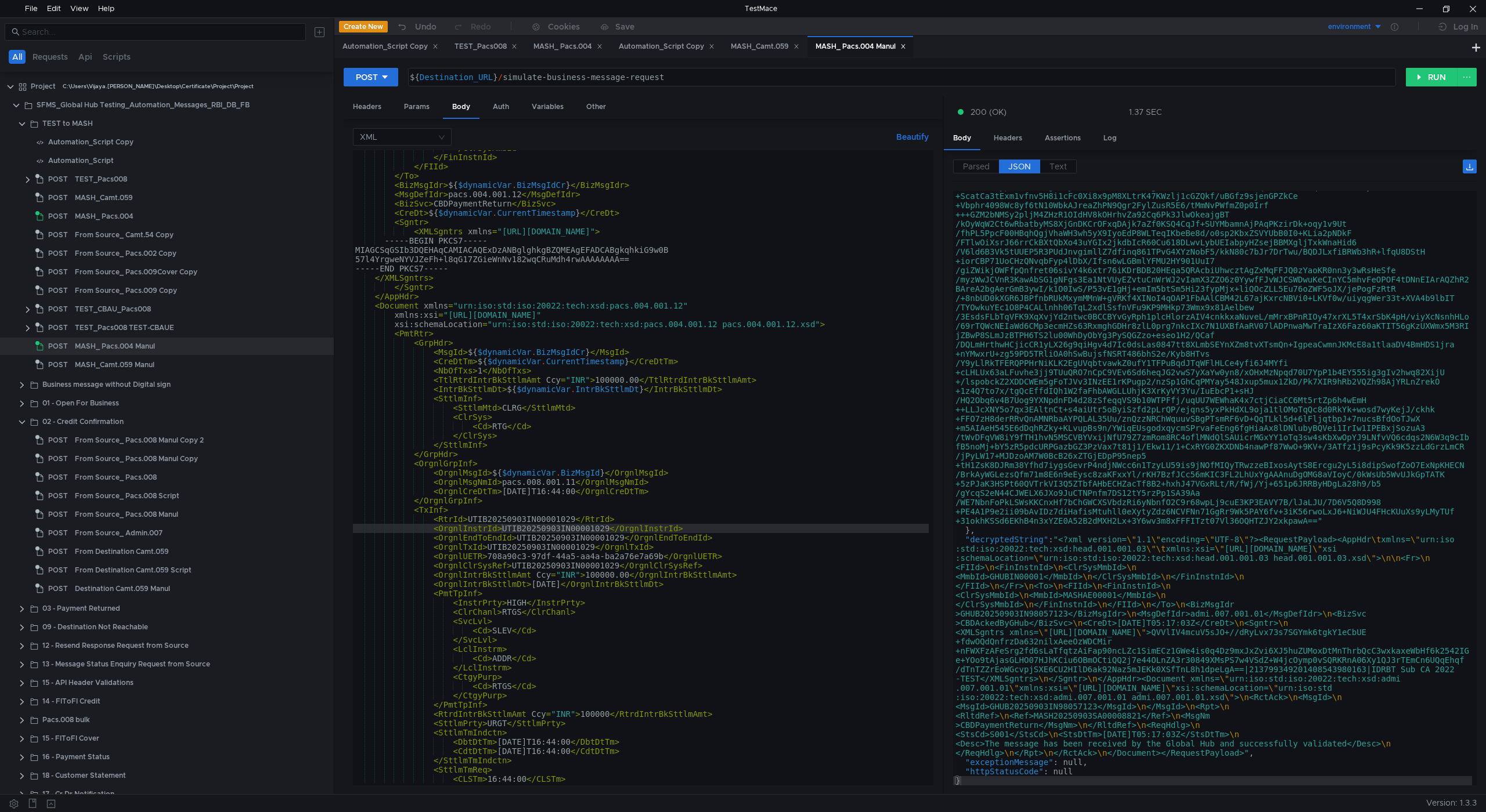
scroll to position [383, 0]
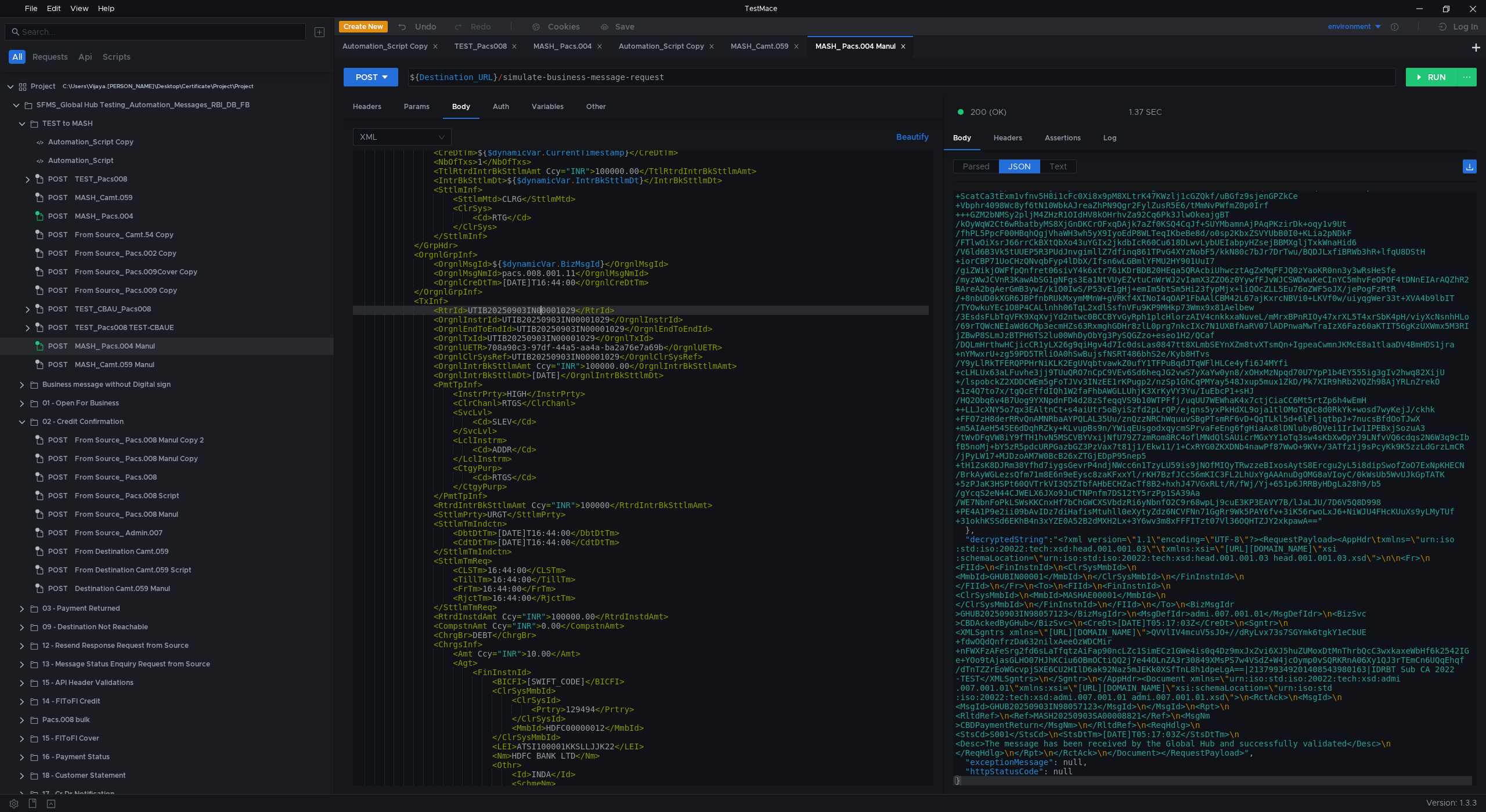
click at [541, 309] on div "< CreDtTm > ${ $dynamicVar . CurrentTimestamp } </ CreDtTm > < NbOfTxs > 1 </ N…" at bounding box center [648, 472] width 590 height 649
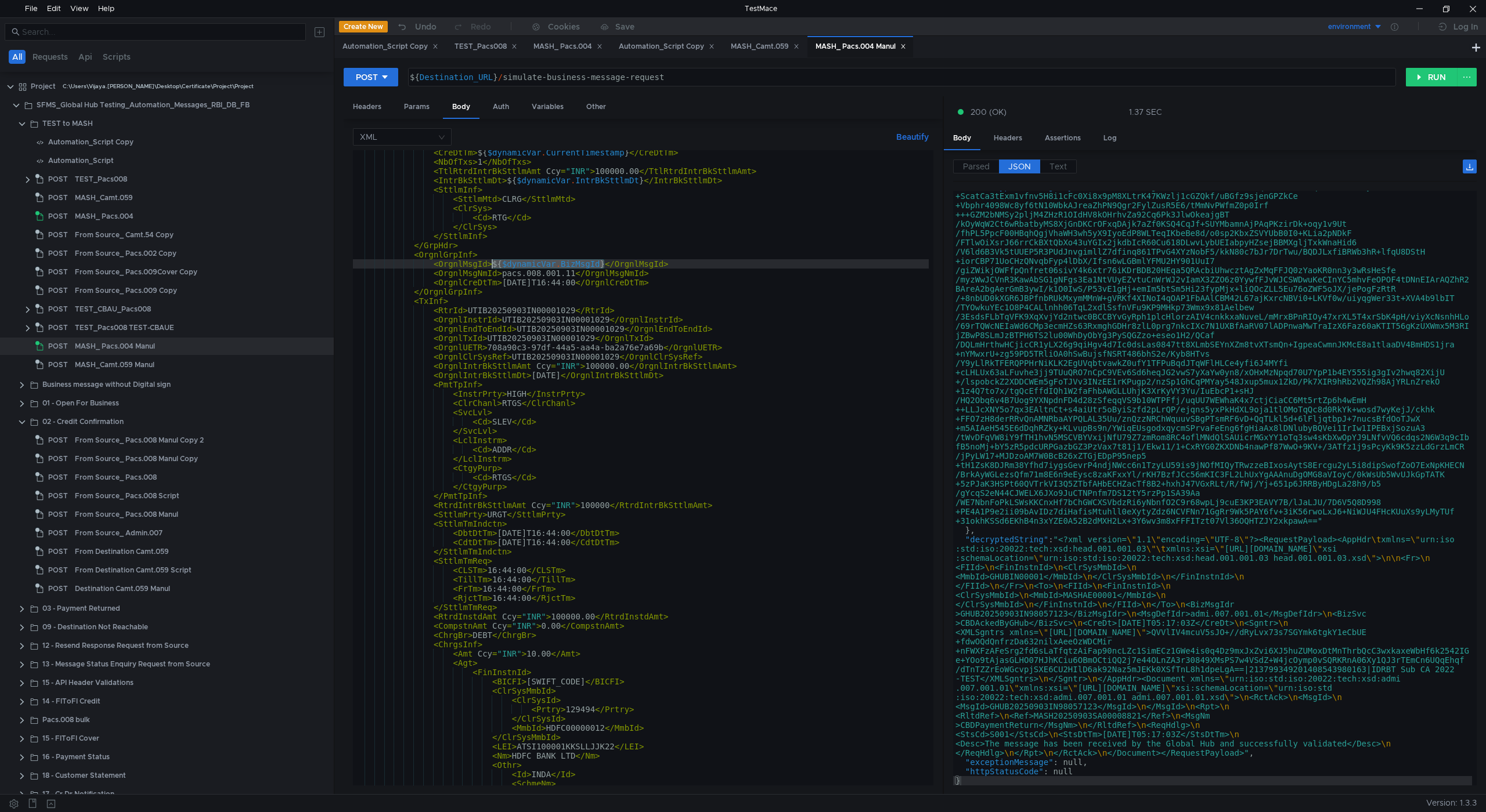
drag, startPoint x: 602, startPoint y: 264, endPoint x: 709, endPoint y: 313, distance: 117.7
click at [494, 264] on div "< CreDtTm > ${ $dynamicVar . CurrentTimestamp } </ CreDtTm > < NbOfTxs > 1 </ N…" at bounding box center [648, 472] width 590 height 649
paste textarea "UTIB20250903IN00001029"
type textarea "<OrgnlMsgId>UTIB20250903IN00001029</OrgnlMsgId>"
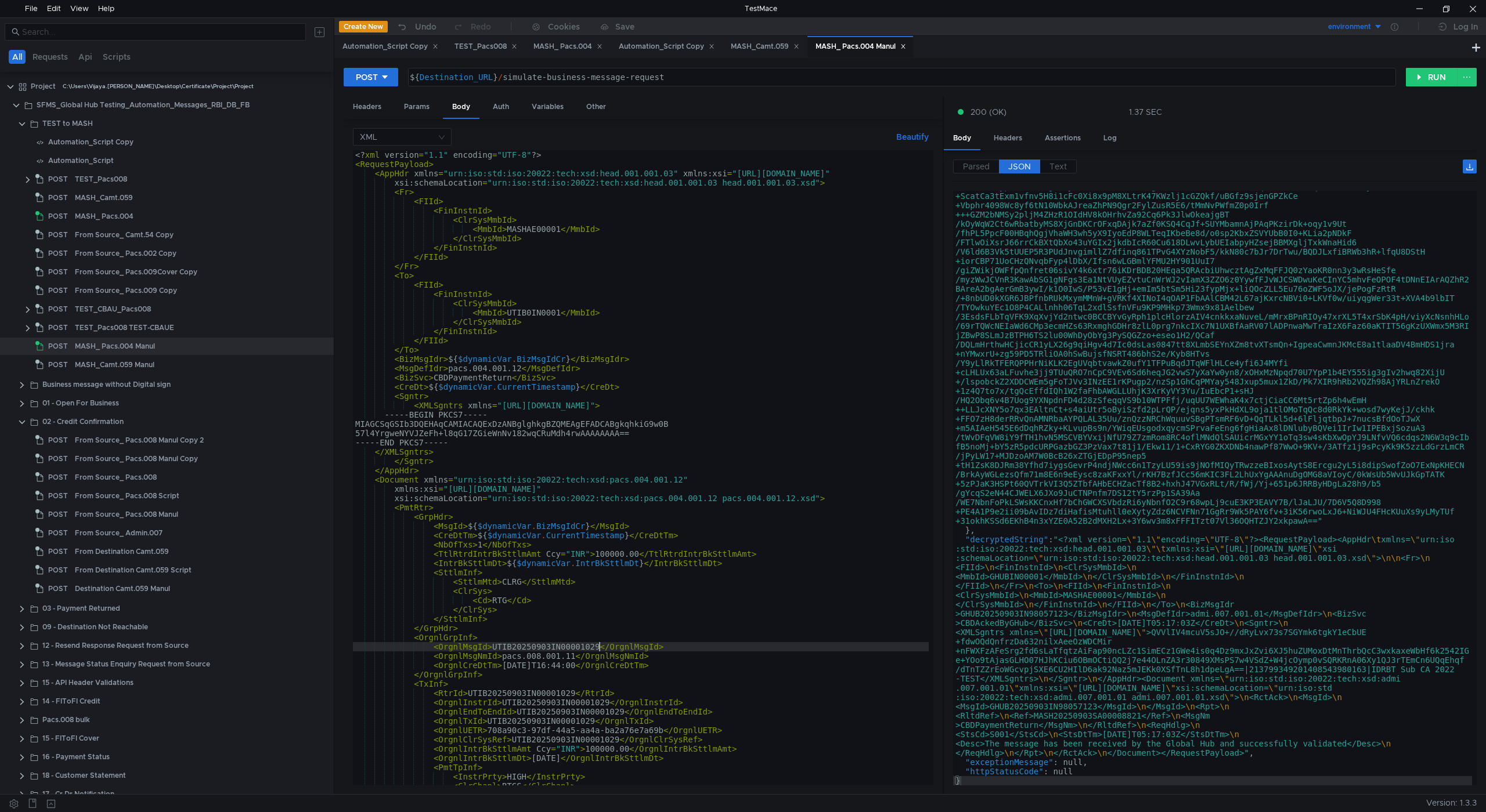
scroll to position [0, 0]
click at [405, 44] on div "Automation_Script Copy" at bounding box center [390, 46] width 96 height 12
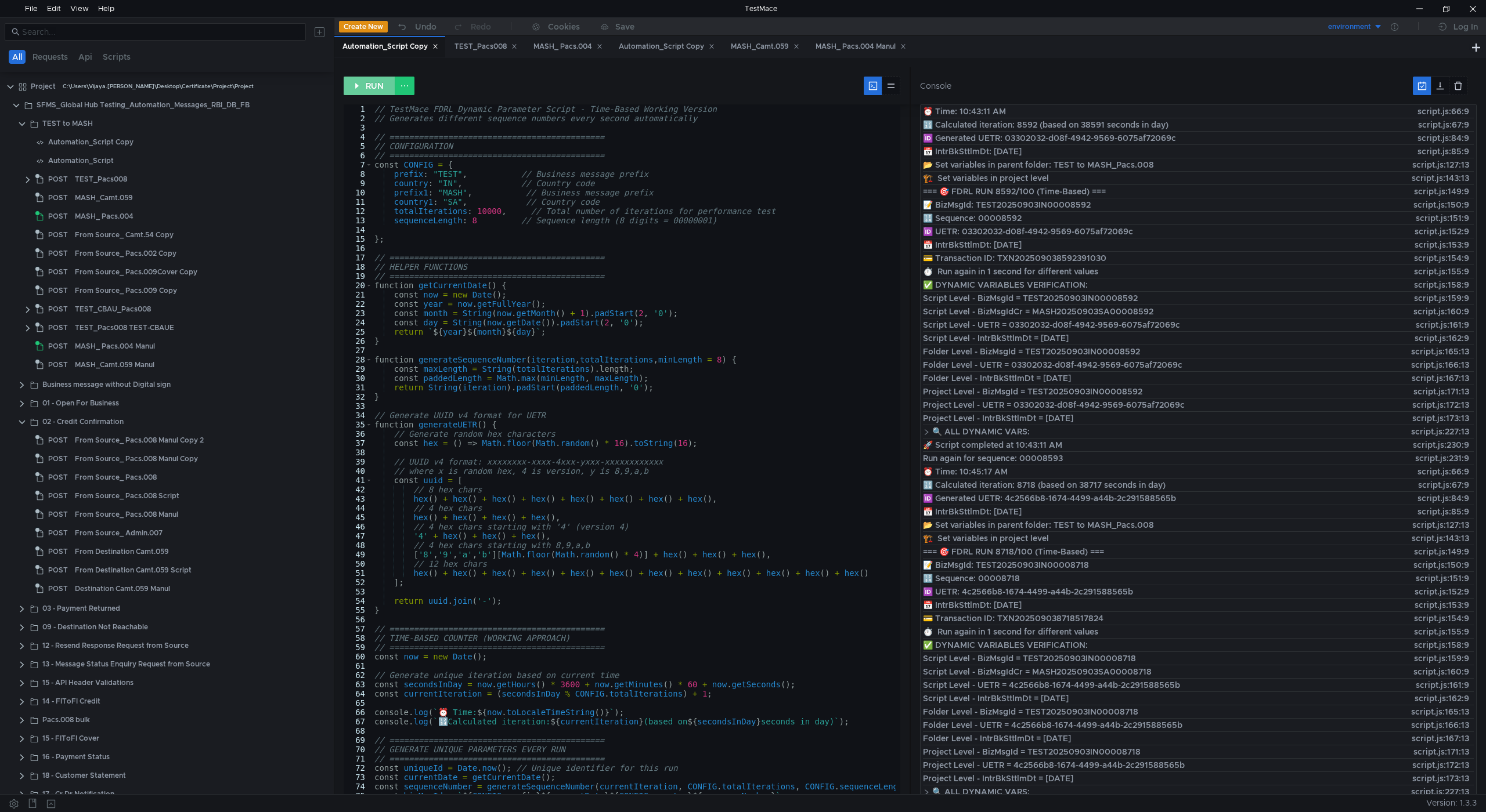
click at [370, 80] on button "RUN" at bounding box center [369, 85] width 52 height 19
click at [849, 48] on div "MASH_ Pacs.004 Manul" at bounding box center [861, 46] width 90 height 12
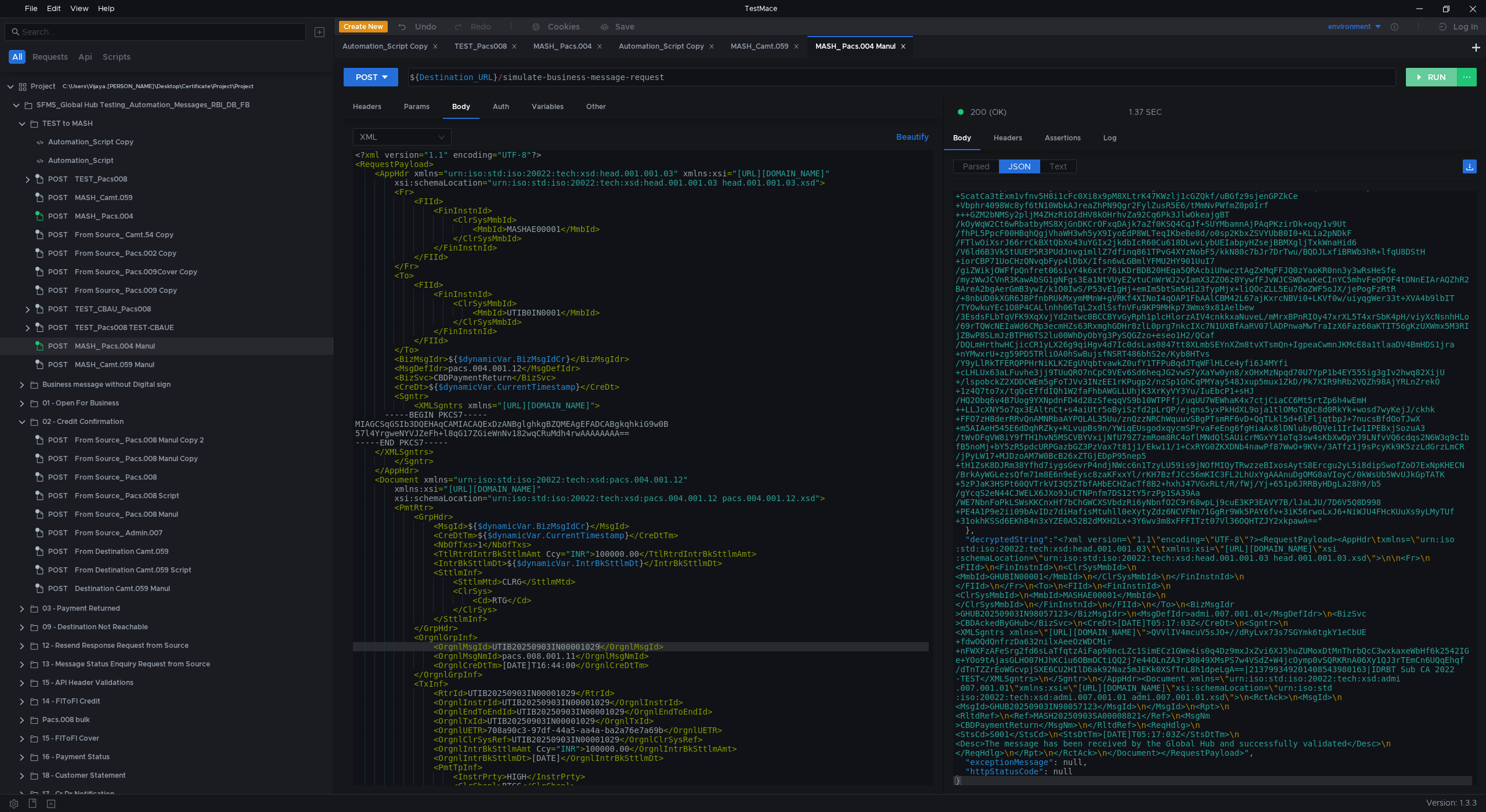
click at [1416, 76] on button "RUN" at bounding box center [1431, 77] width 52 height 19
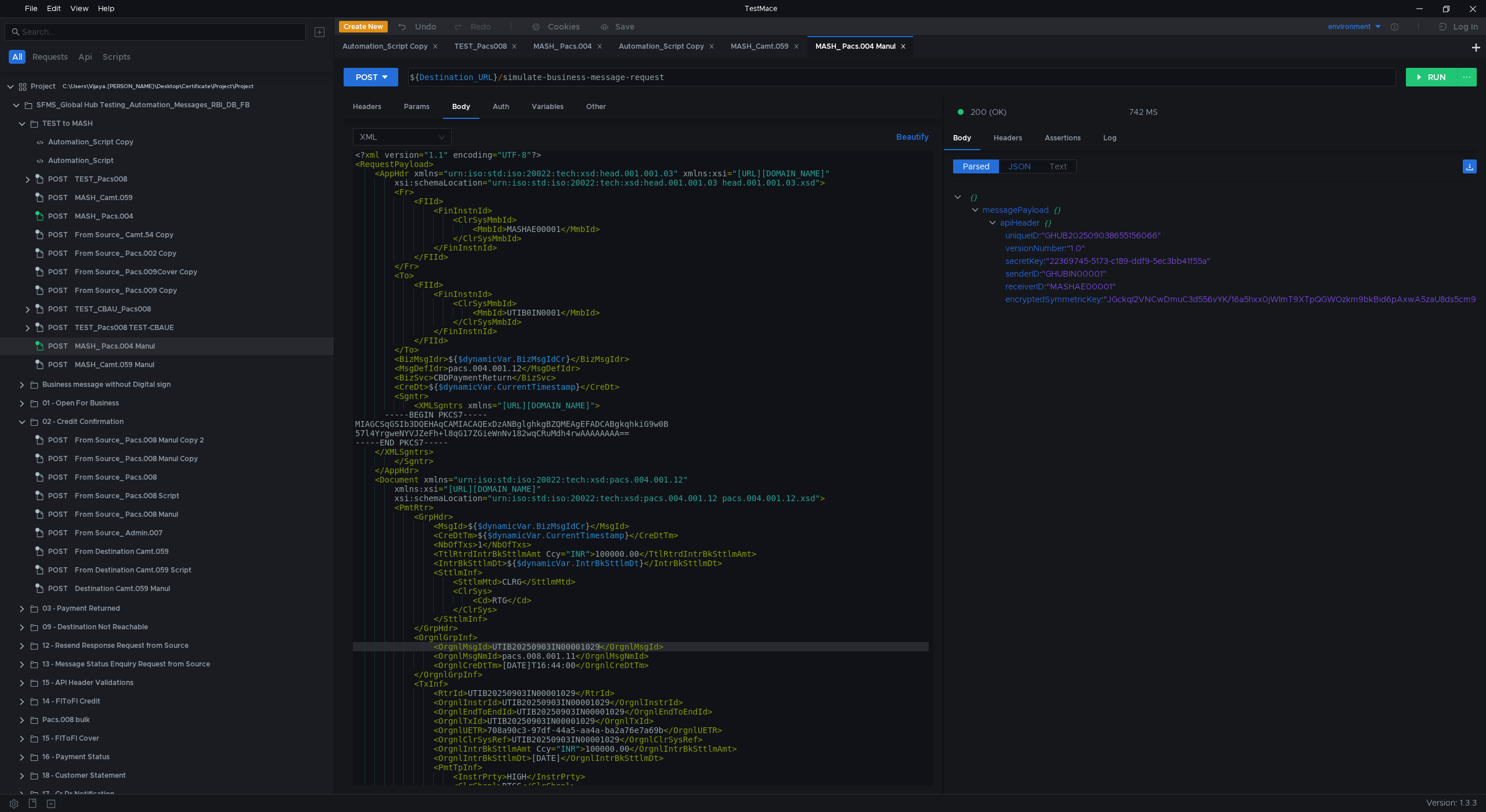
click at [1023, 166] on span "JSON" at bounding box center [1019, 166] width 23 height 11
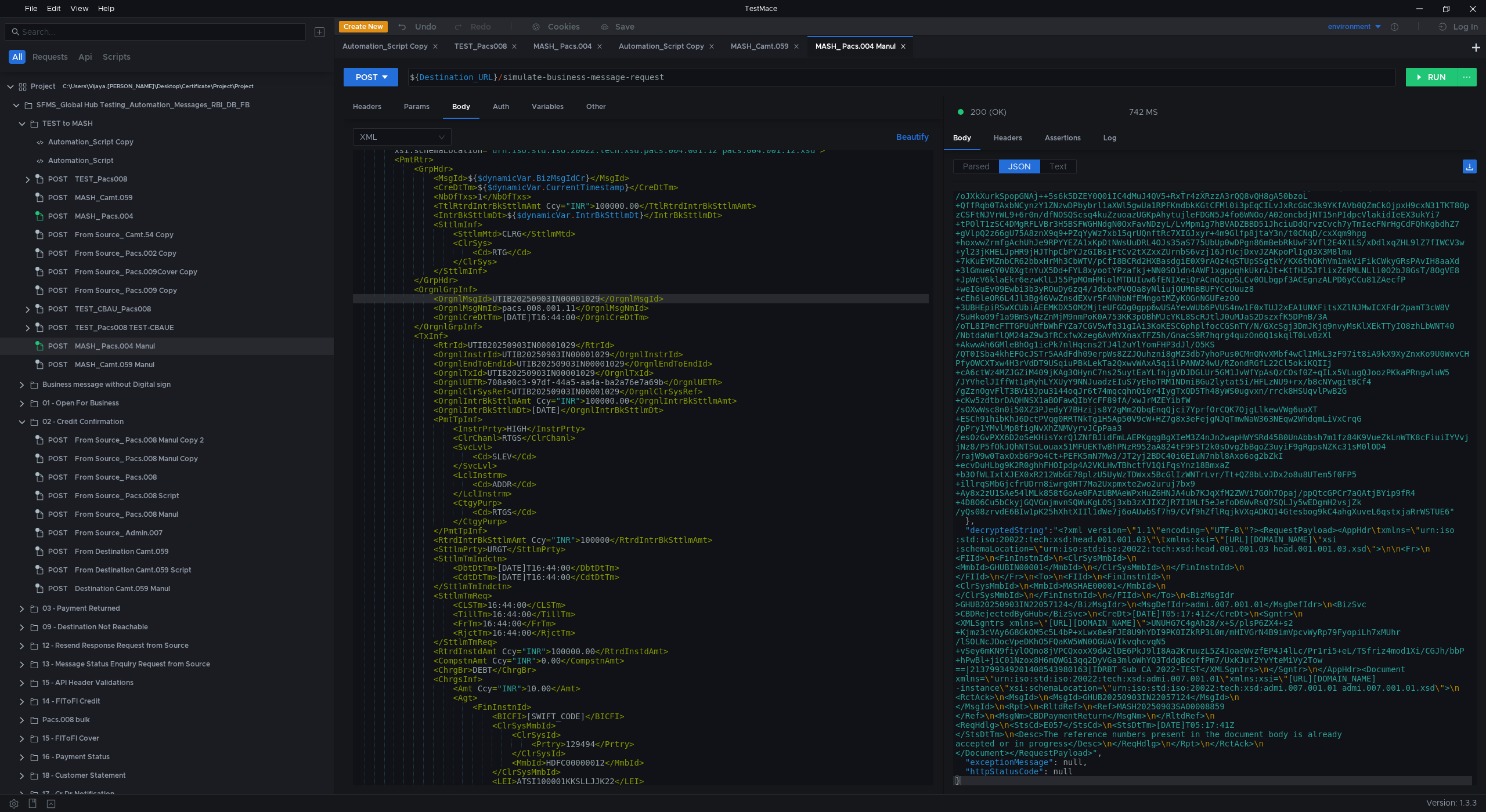
scroll to position [209, 0]
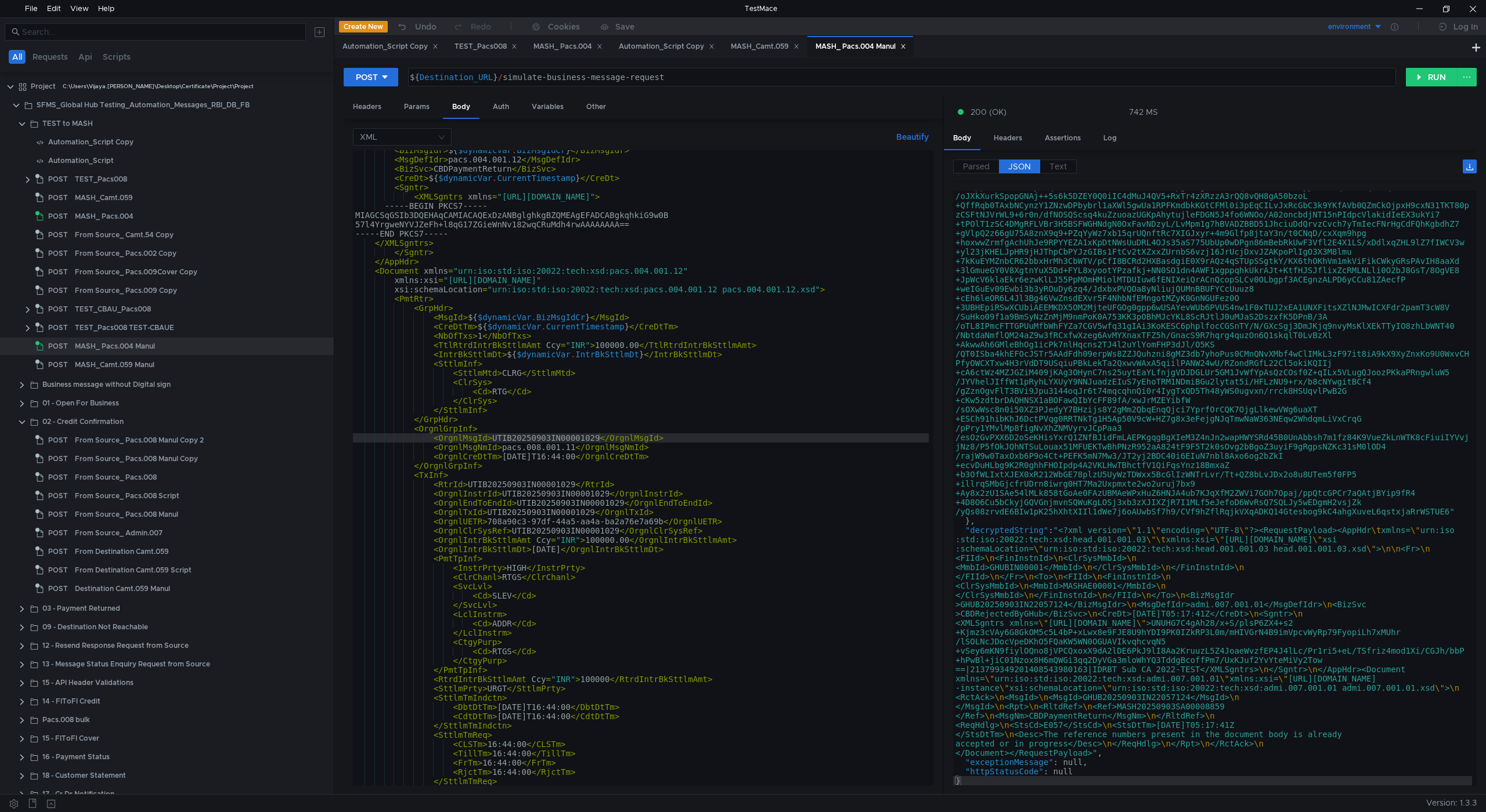
click at [661, 521] on div "< BizMsgIdr > ${ $dynamicVar . BizMsgIdCr } </ BizMsgIdr > < MsgDefIdr > pacs.0…" at bounding box center [648, 470] width 590 height 649
type textarea "<OrgnlUETR>708a90c3-97df-44a5-aa4a-ba2a76e7a69c</OrgnlUETR>"
click at [1419, 79] on button "RUN" at bounding box center [1431, 77] width 52 height 19
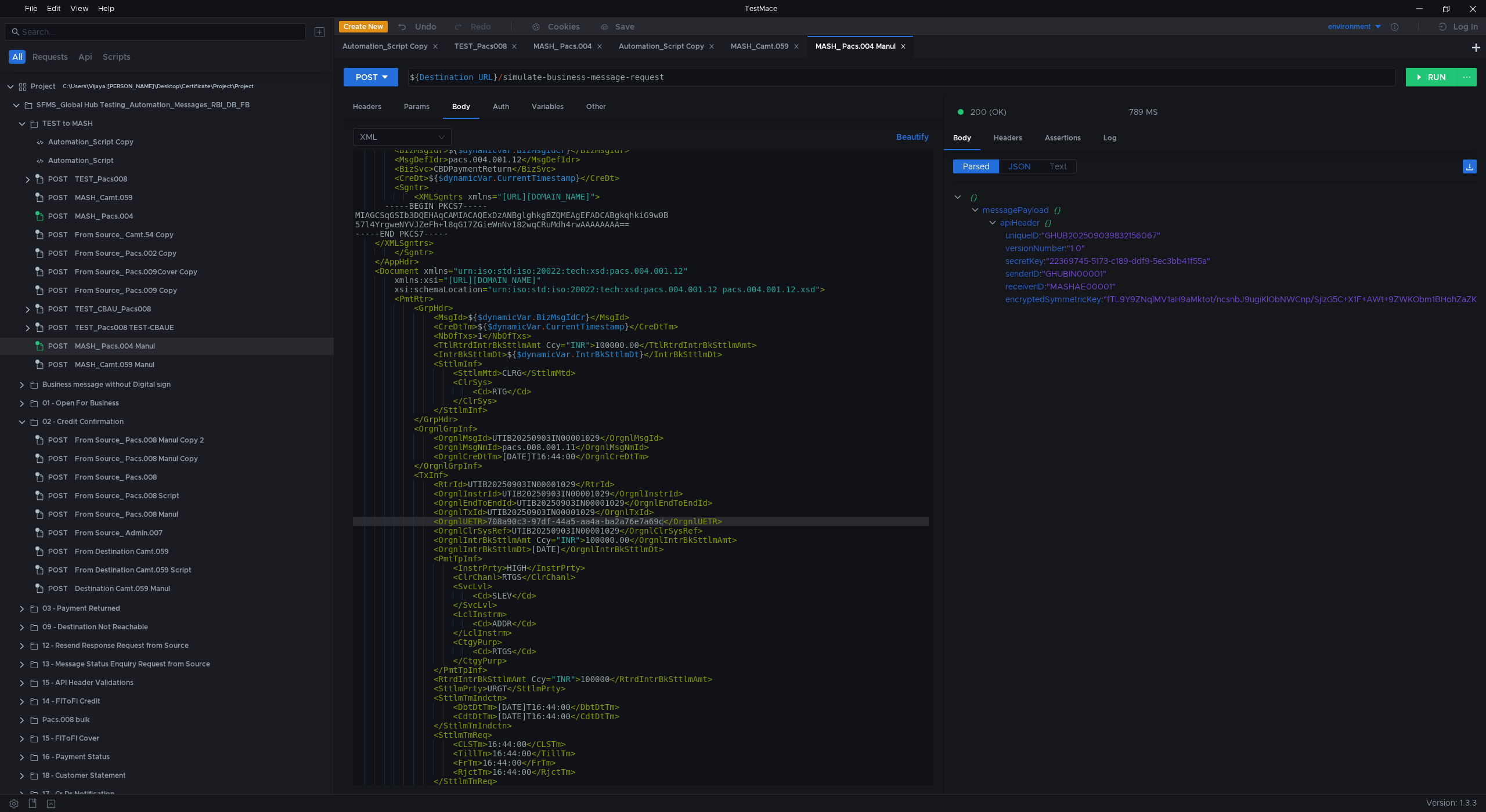
click at [1010, 164] on span "JSON" at bounding box center [1019, 166] width 23 height 11
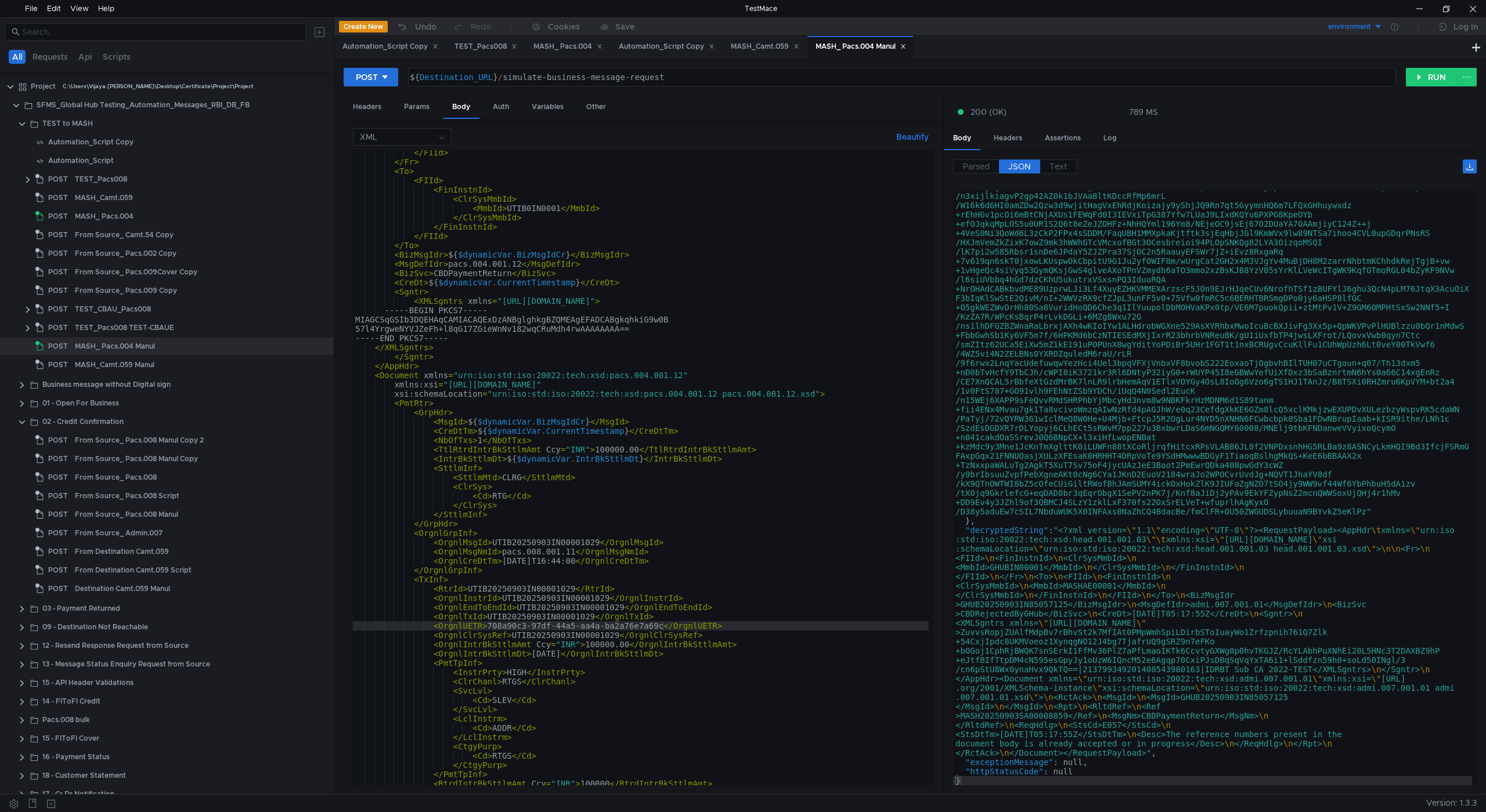
scroll to position [0, 0]
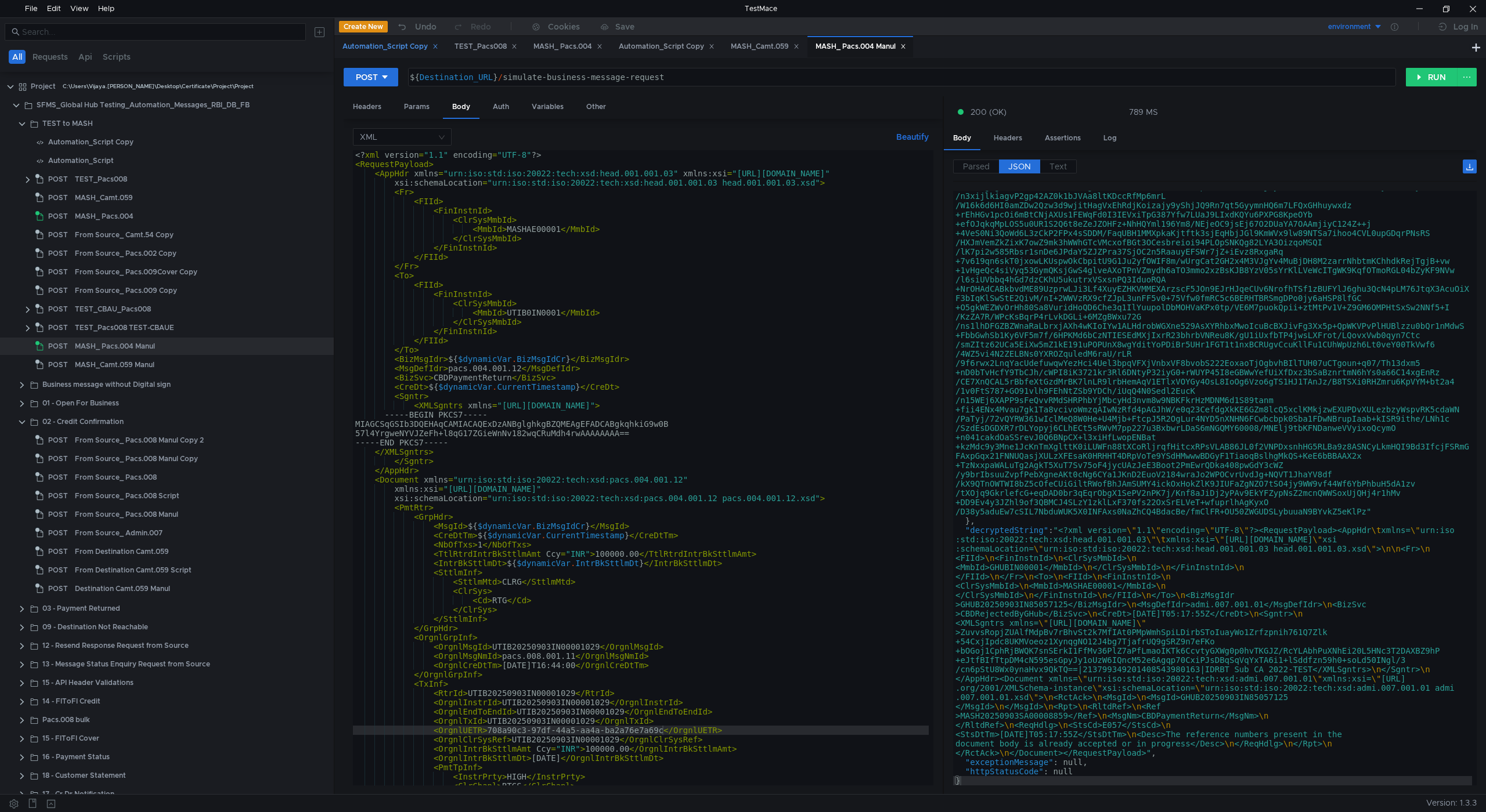
click at [391, 48] on div "Automation_Script Copy" at bounding box center [390, 46] width 96 height 12
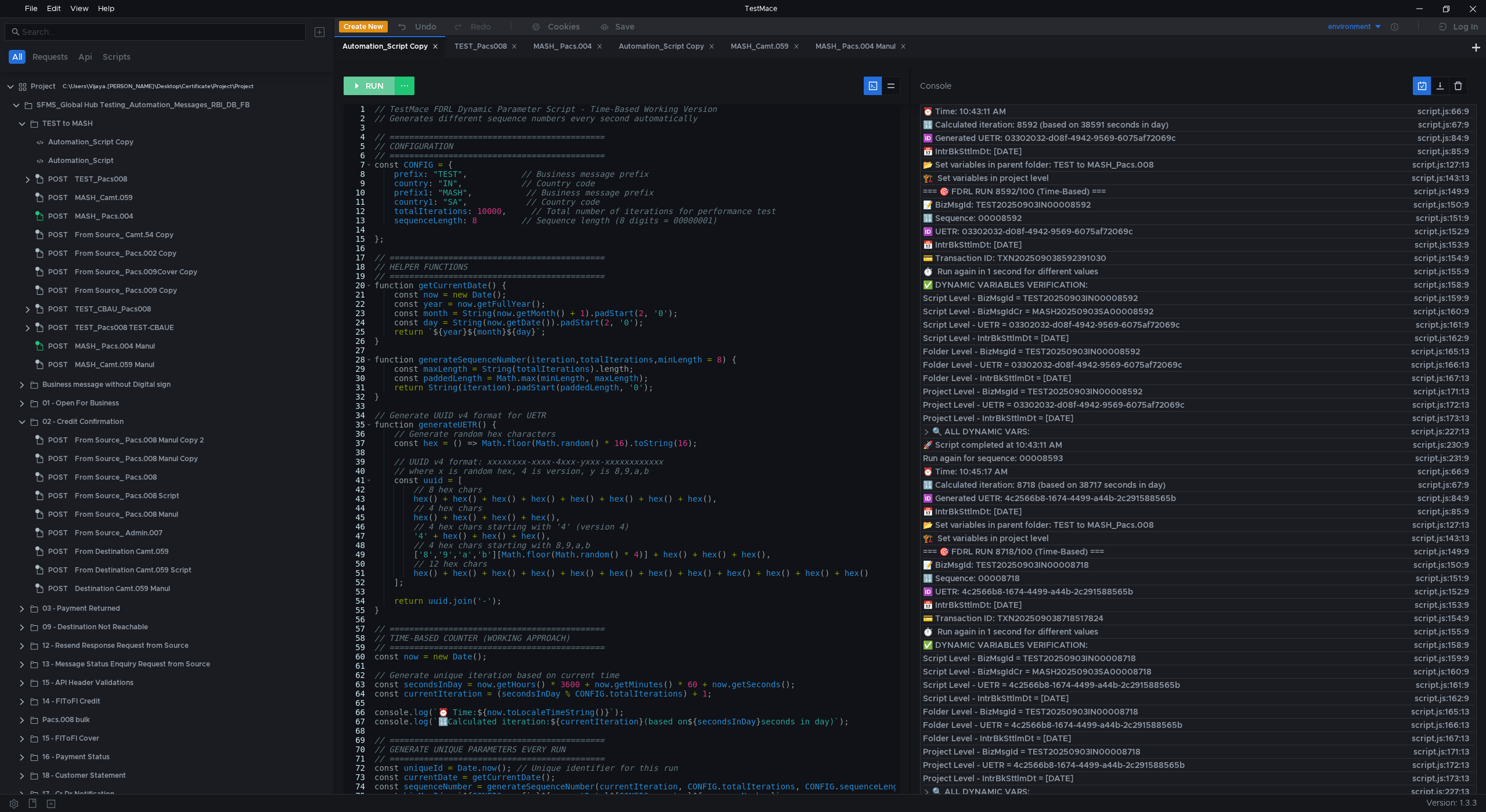
click at [369, 86] on button "RUN" at bounding box center [369, 85] width 52 height 19
click at [846, 48] on div "MASH_ Pacs.004 Manul" at bounding box center [861, 46] width 90 height 12
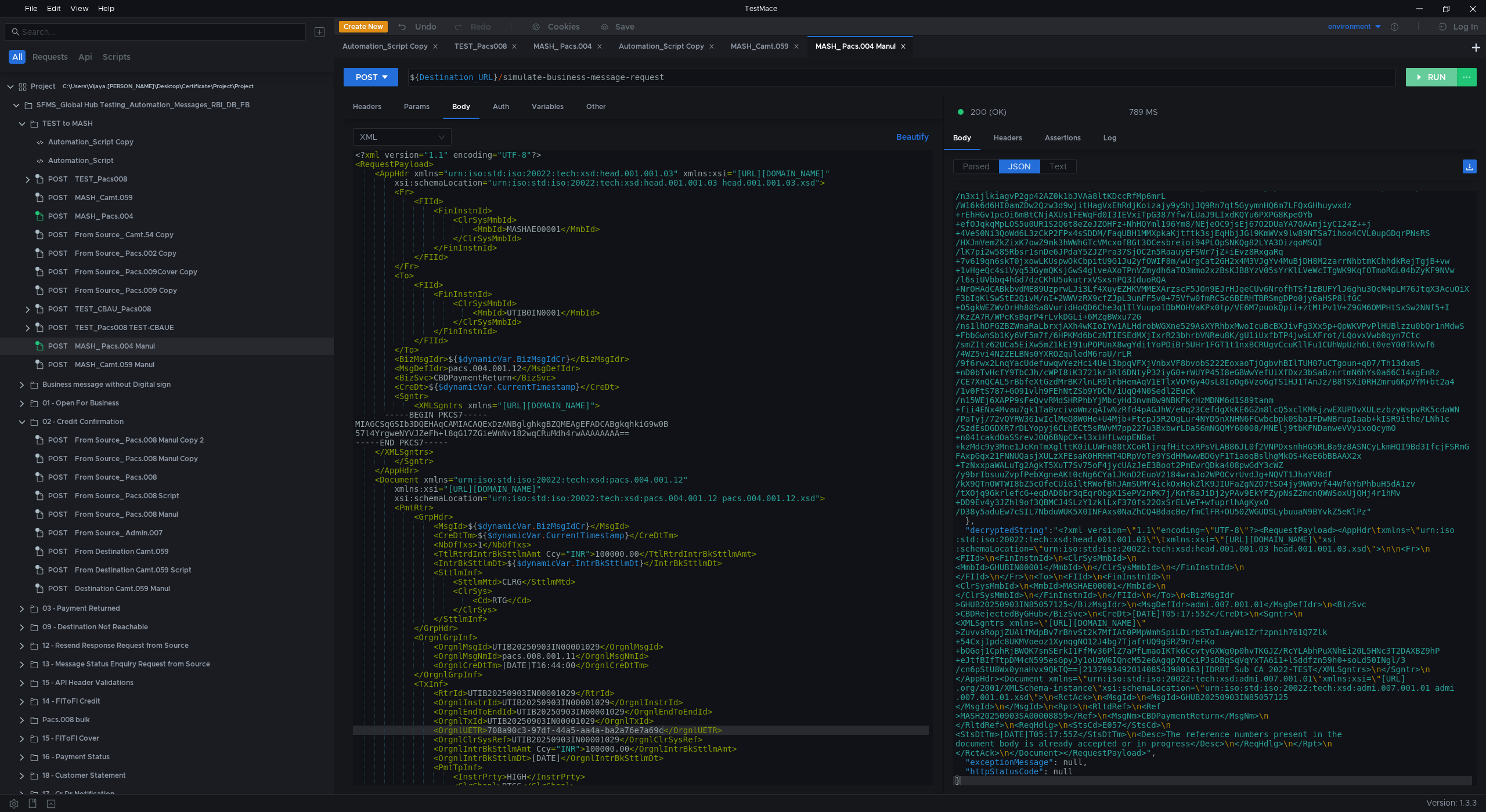
click at [1431, 80] on button "RUN" at bounding box center [1431, 77] width 52 height 19
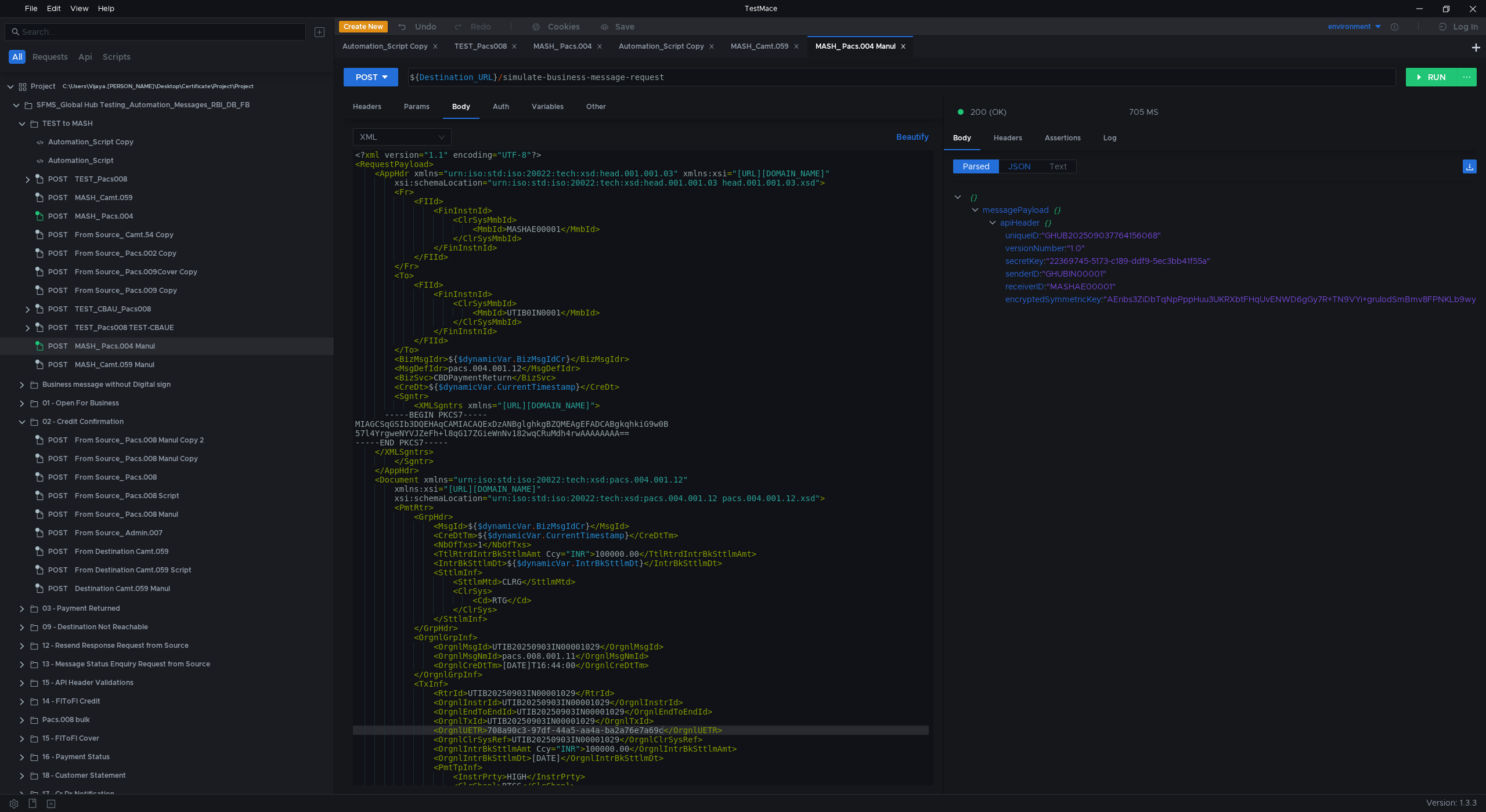
click at [1016, 163] on span "JSON" at bounding box center [1019, 166] width 23 height 11
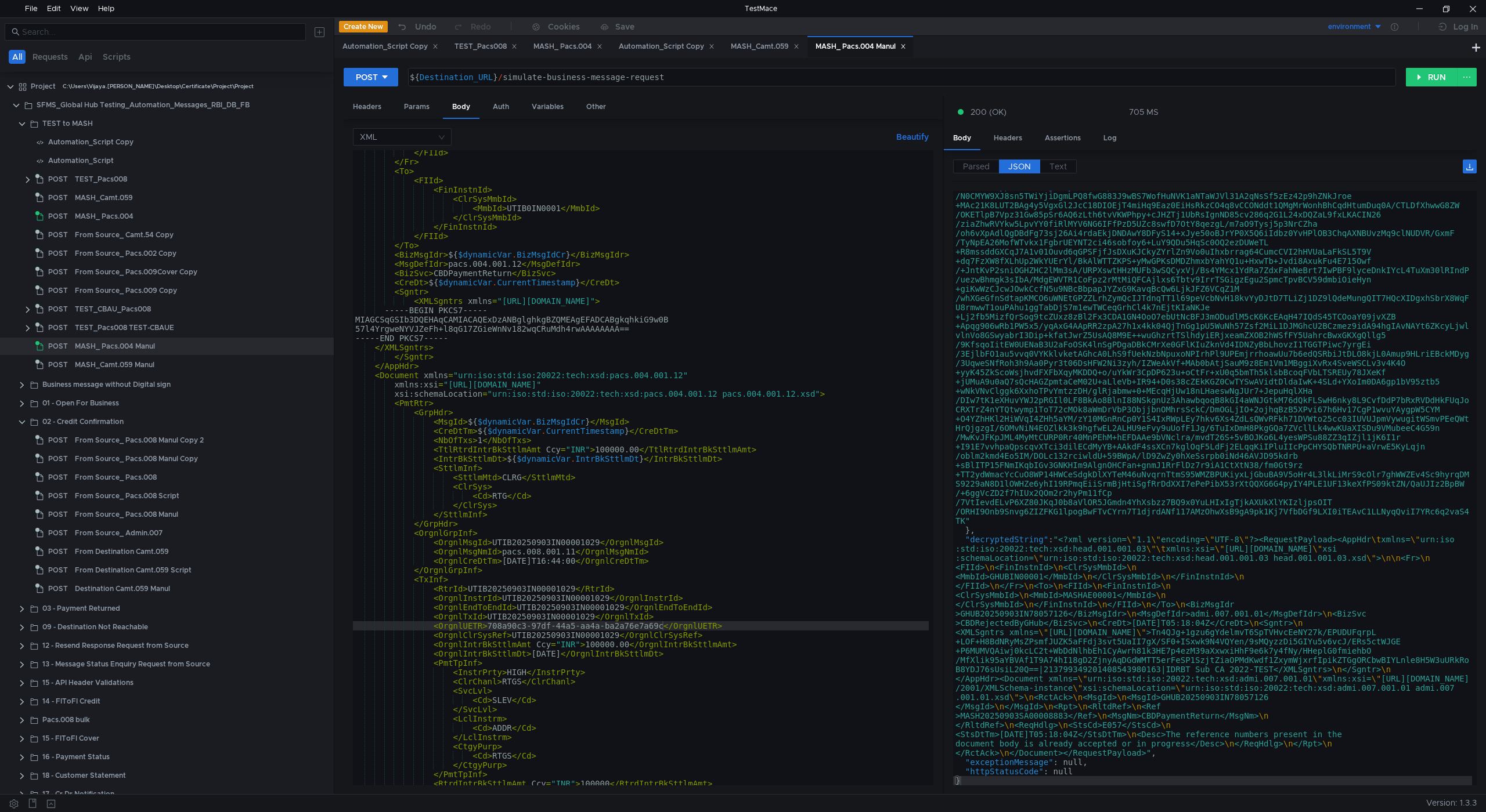
scroll to position [140, 0]
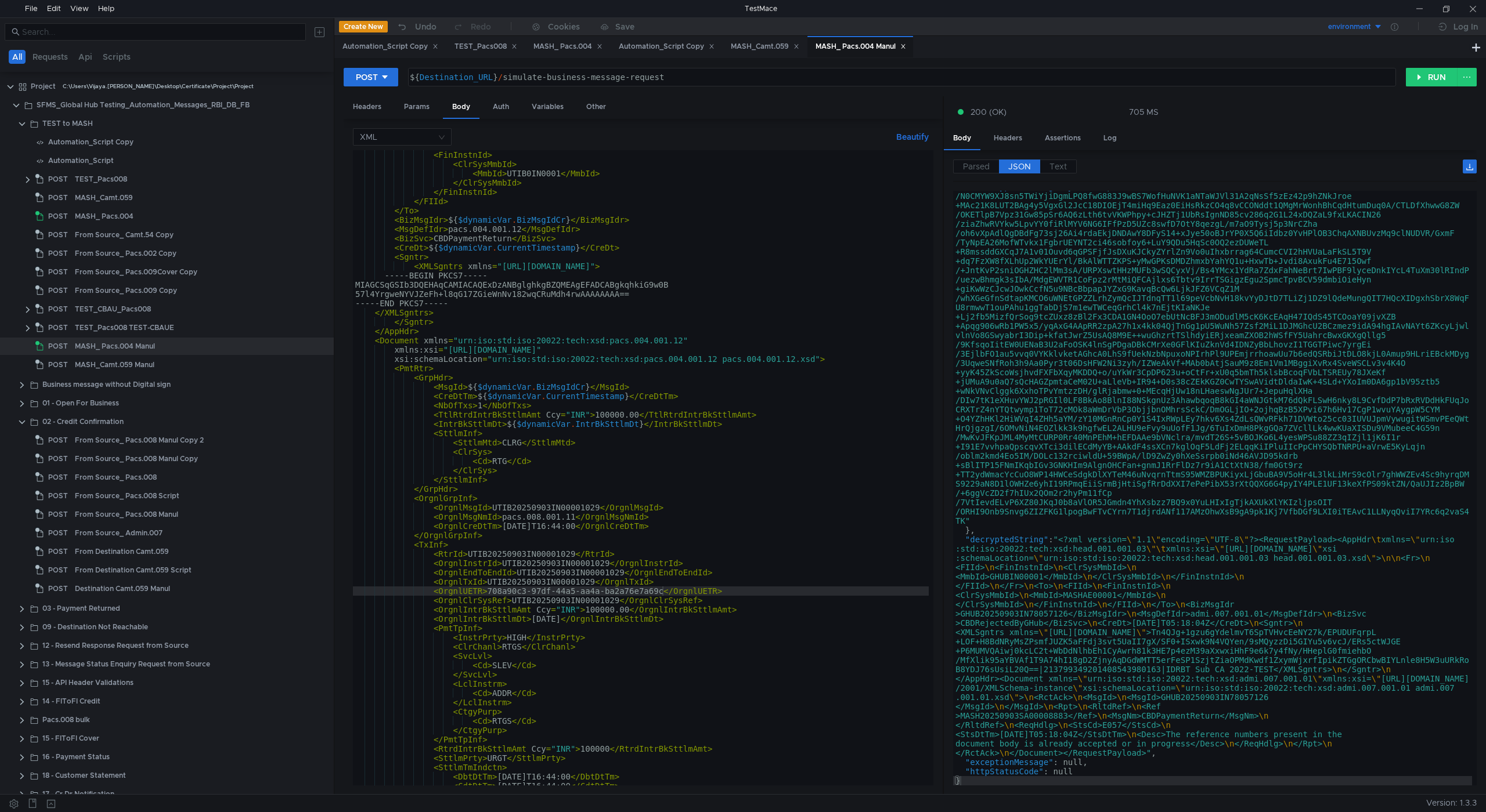
scroll to position [241, 0]
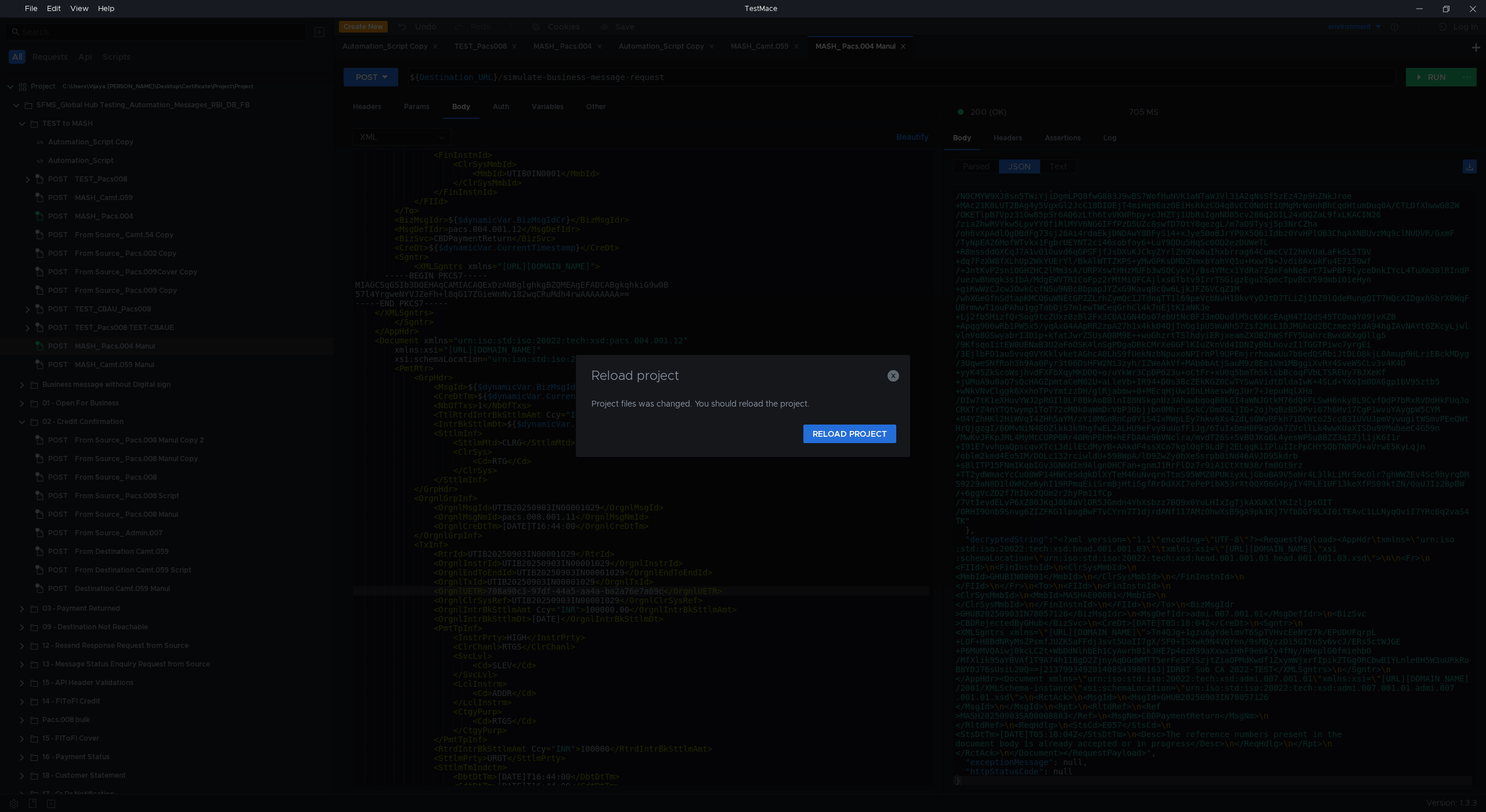
scroll to position [241, 0]
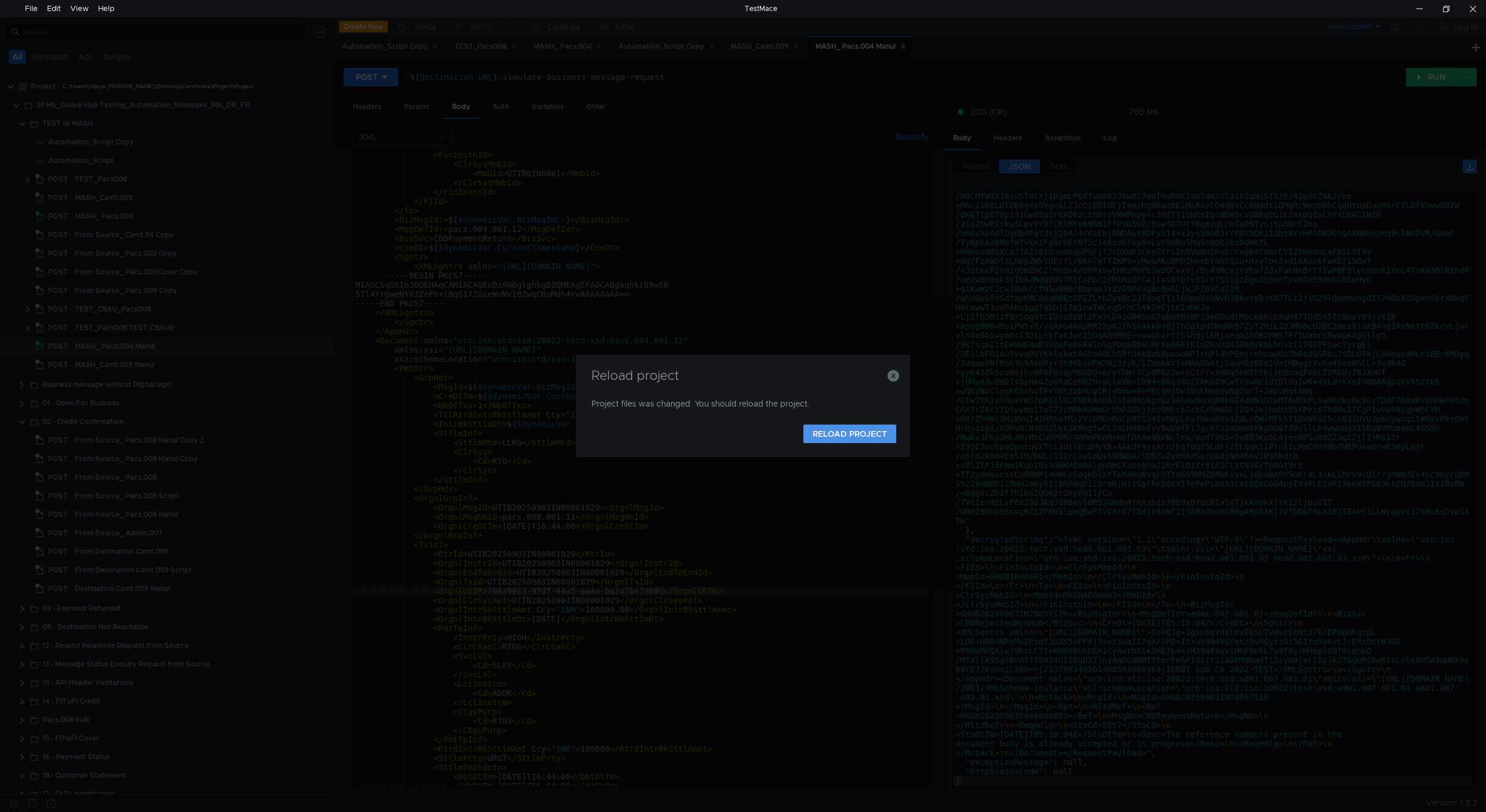
click at [861, 430] on button "RELOAD PROJECT" at bounding box center [849, 434] width 93 height 19
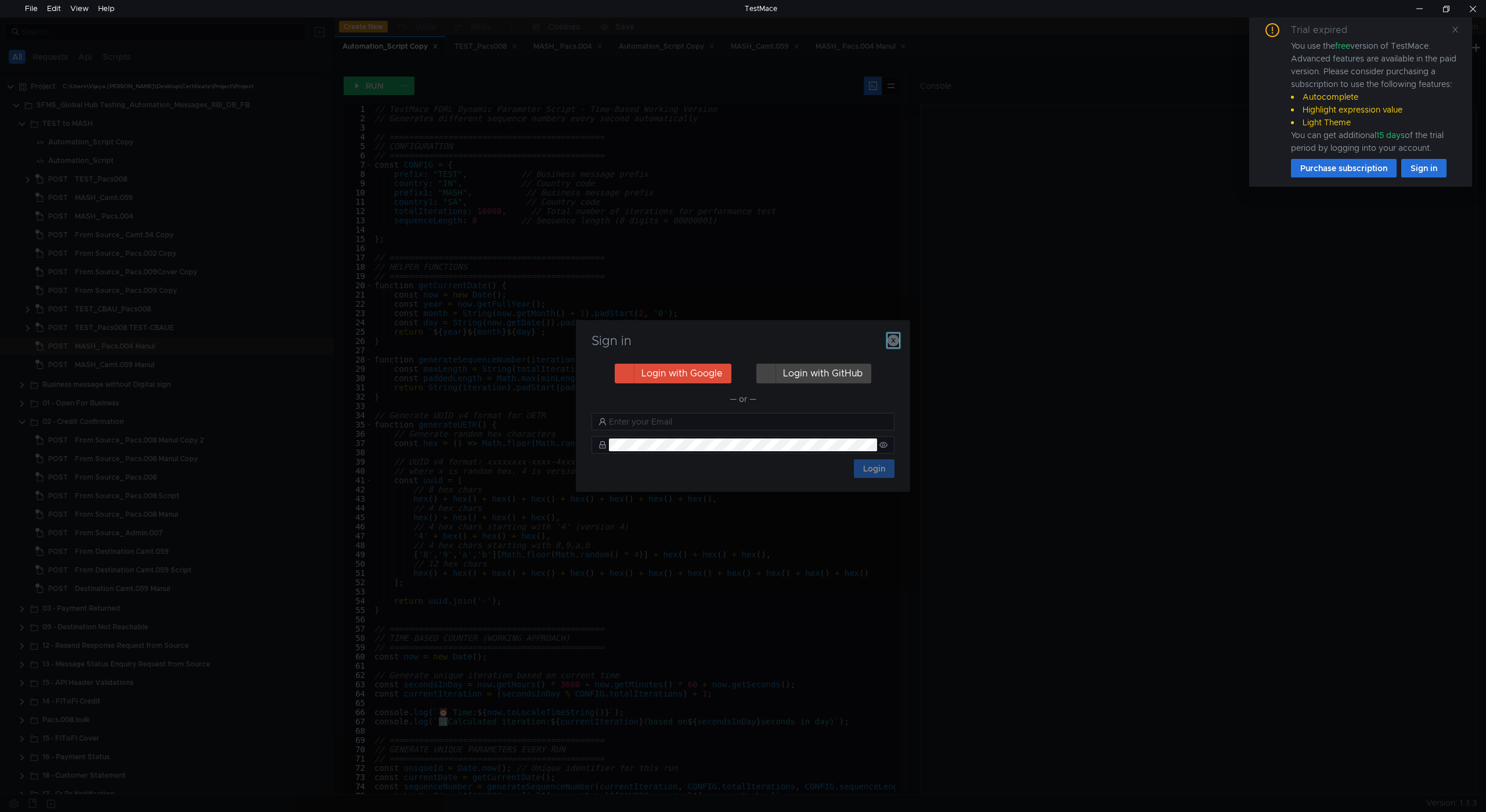
click at [893, 338] on icon "button" at bounding box center [893, 341] width 12 height 11
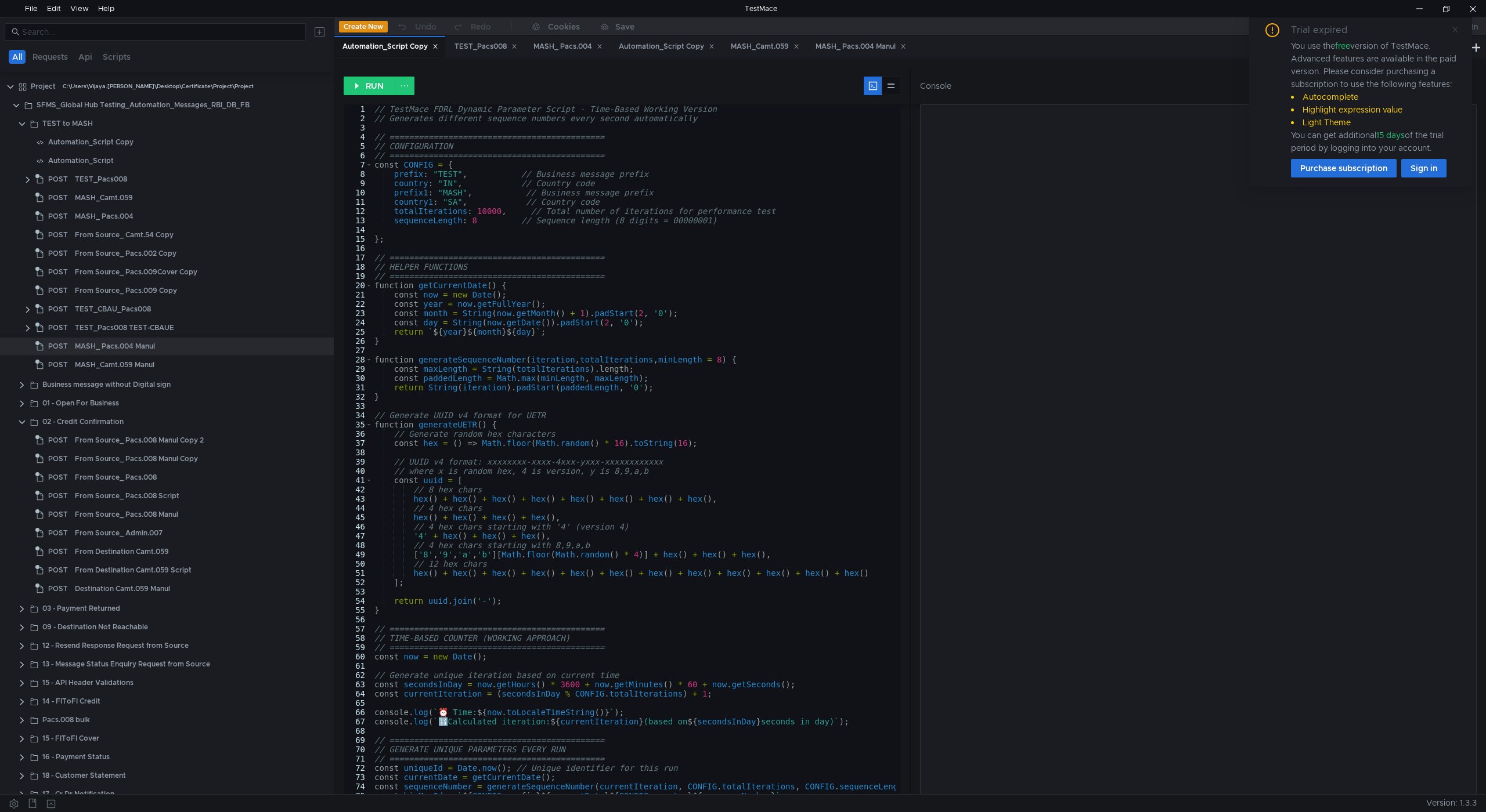
drag, startPoint x: 1455, startPoint y: 30, endPoint x: 1436, endPoint y: 106, distance: 78.3
click at [1455, 30] on icon at bounding box center [1455, 30] width 6 height 6
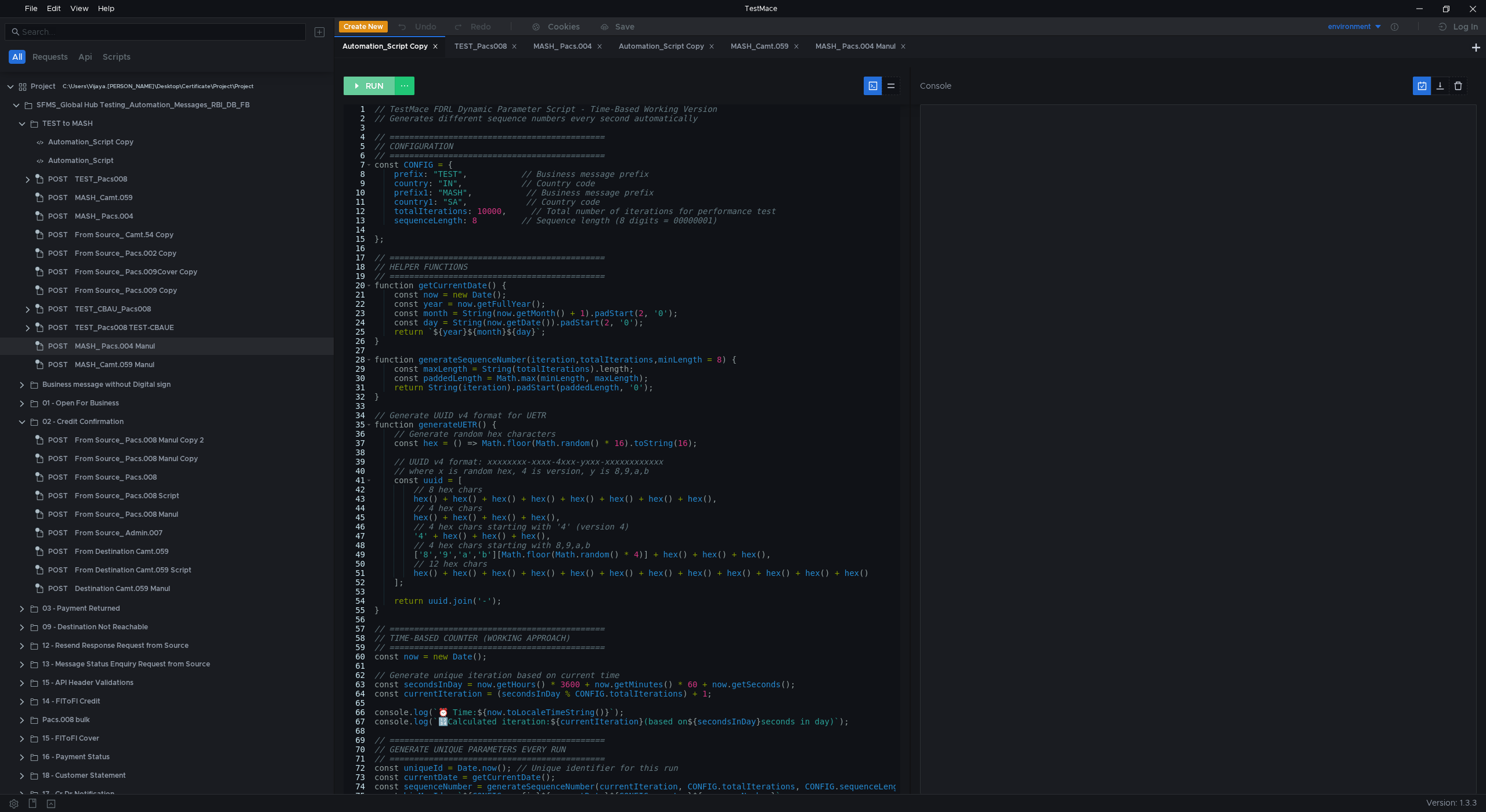
click at [365, 84] on button "RUN" at bounding box center [369, 85] width 52 height 19
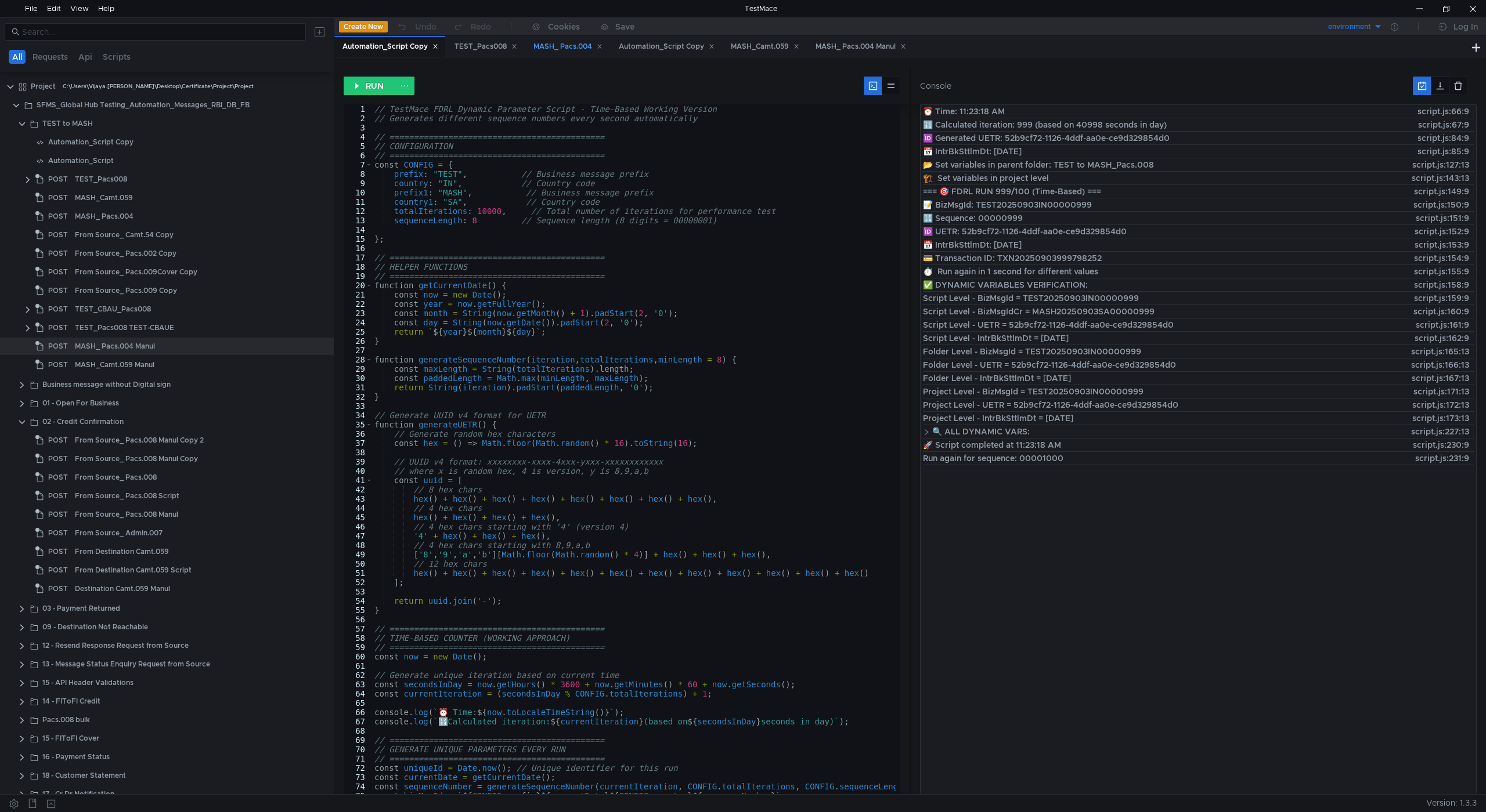
click at [572, 45] on div "MASH_ Pacs.004" at bounding box center [568, 46] width 69 height 12
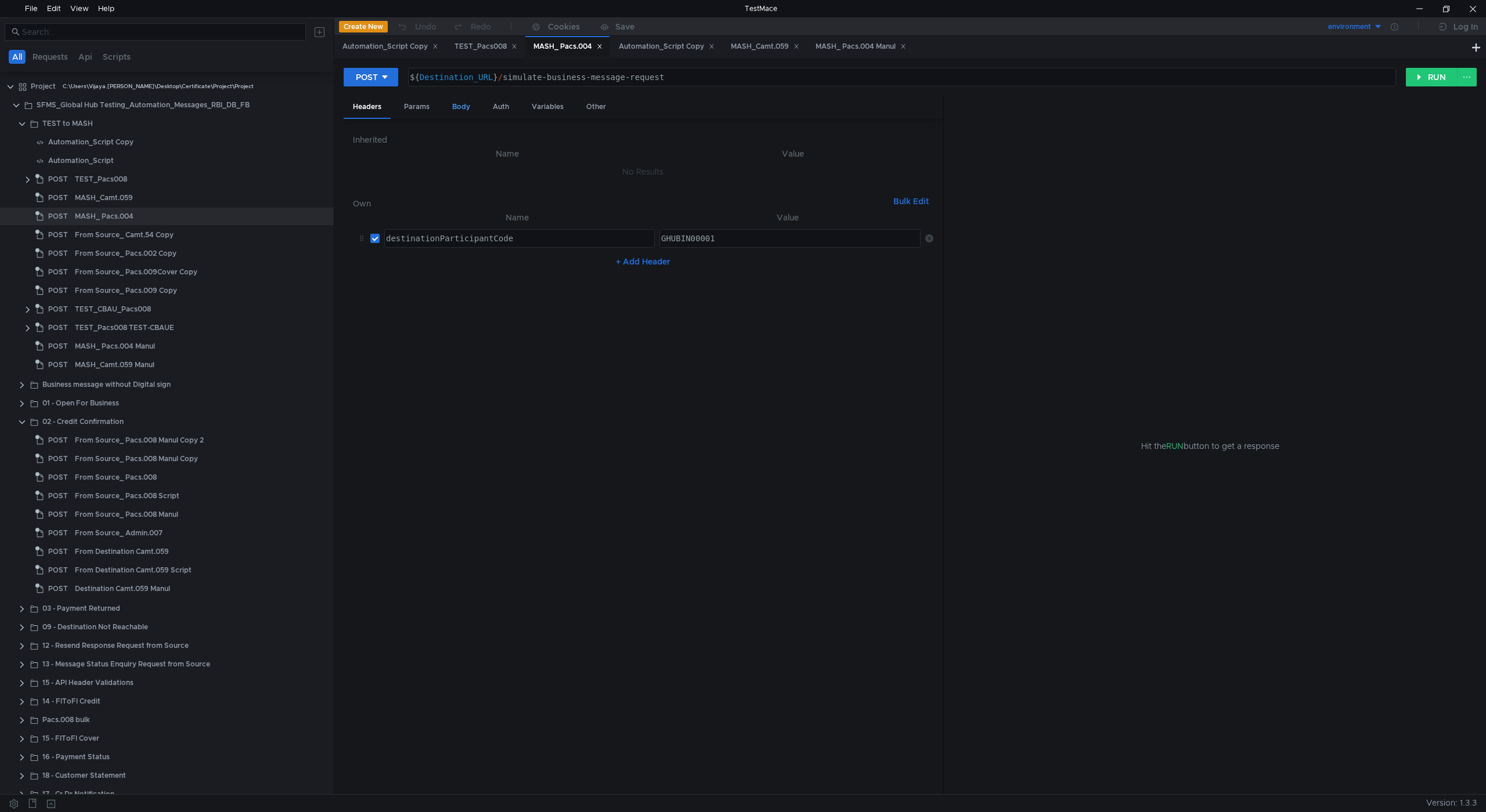
click at [466, 108] on div "Body" at bounding box center [461, 107] width 37 height 21
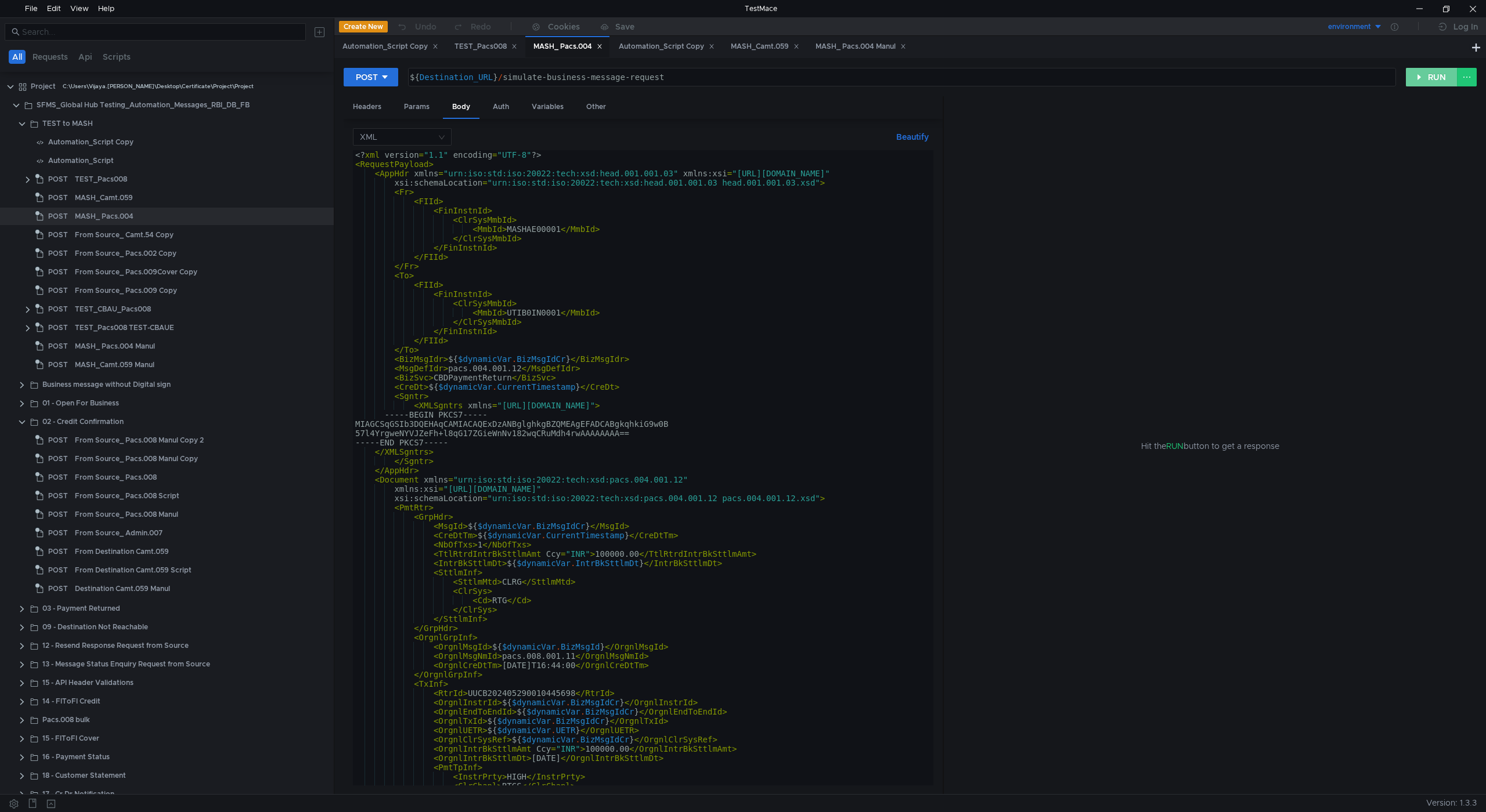
click at [1431, 79] on button "RUN" at bounding box center [1431, 77] width 52 height 19
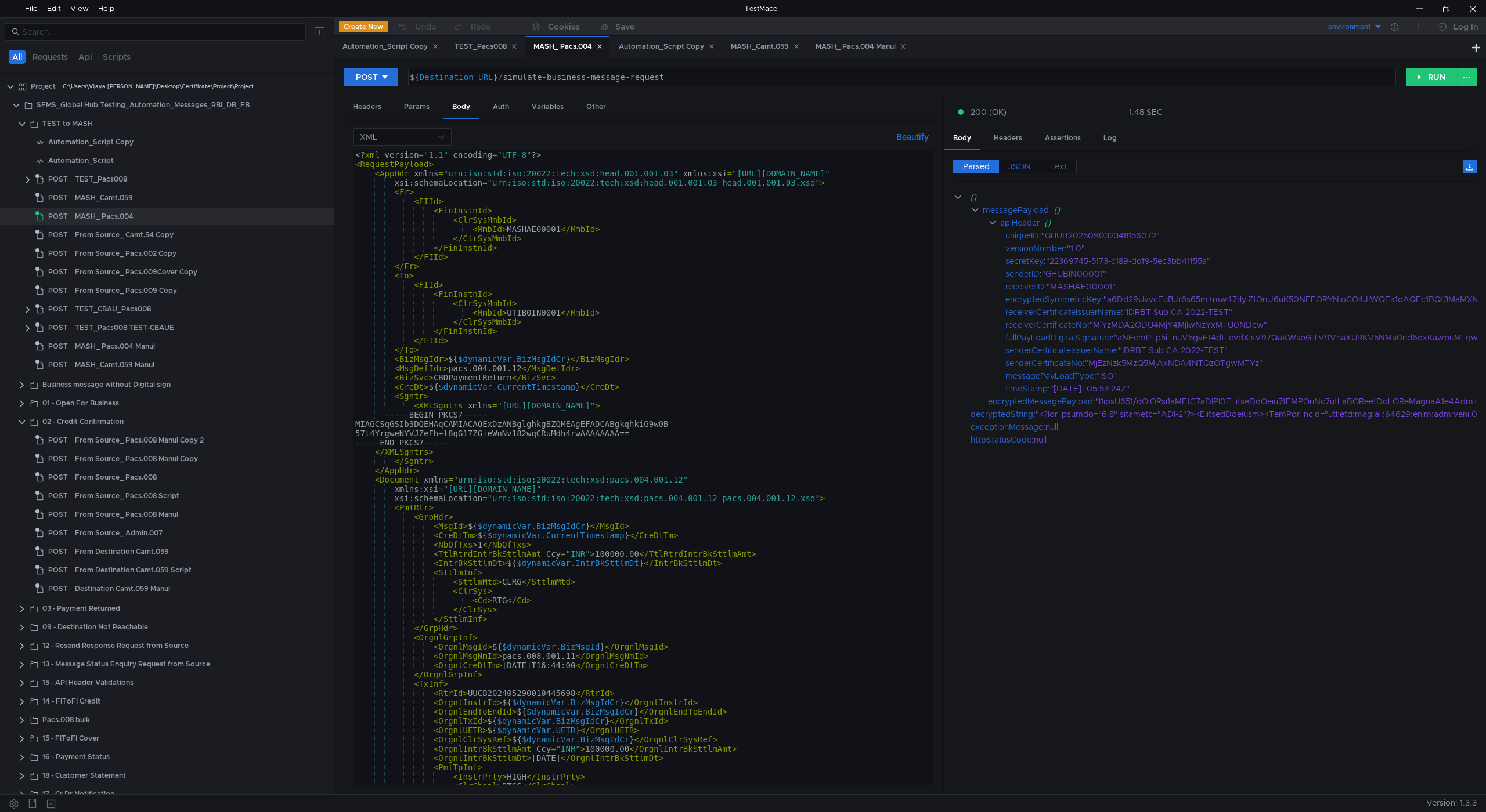
click at [1030, 165] on span "JSON" at bounding box center [1019, 166] width 23 height 11
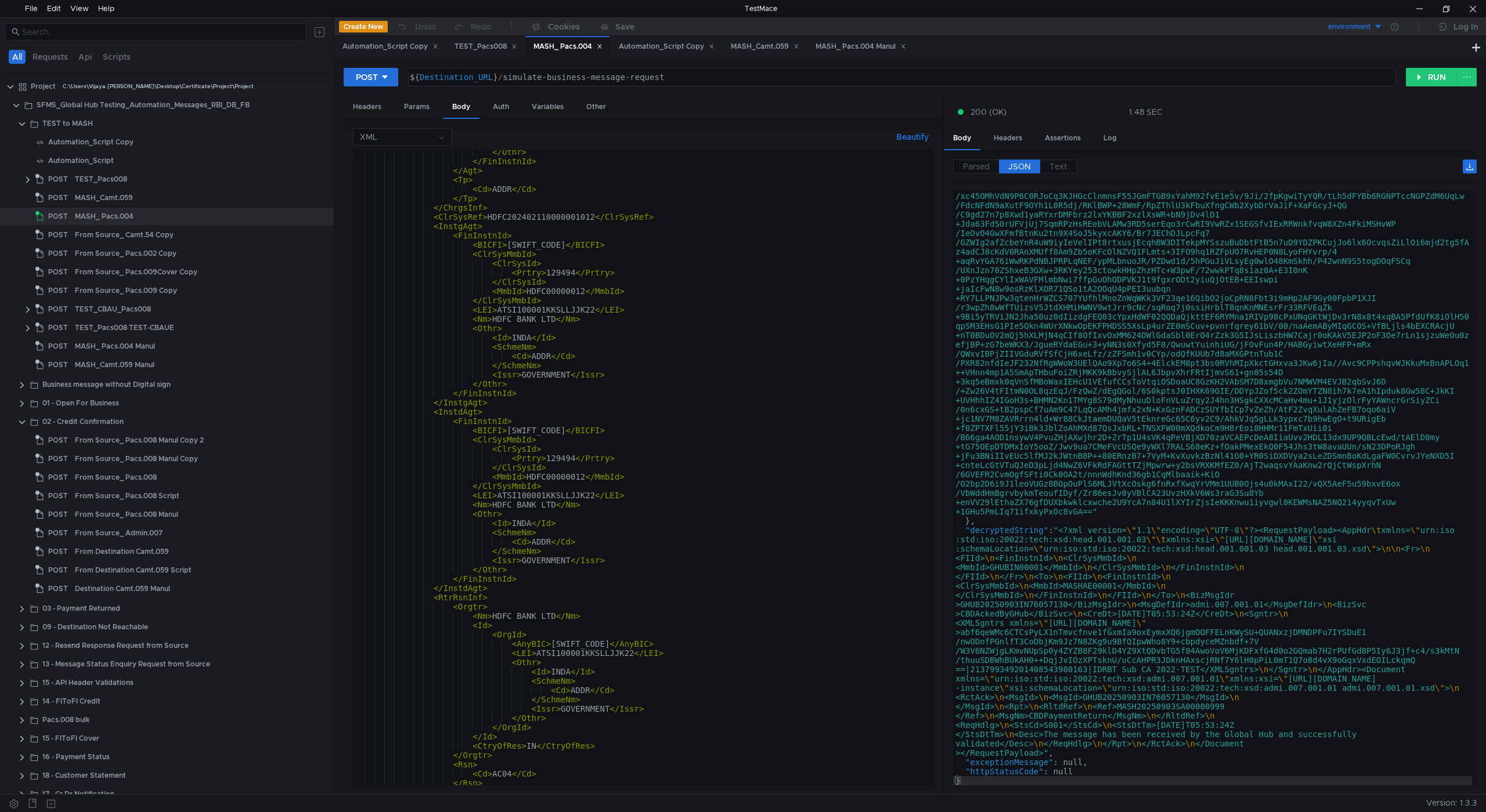
scroll to position [982, 0]
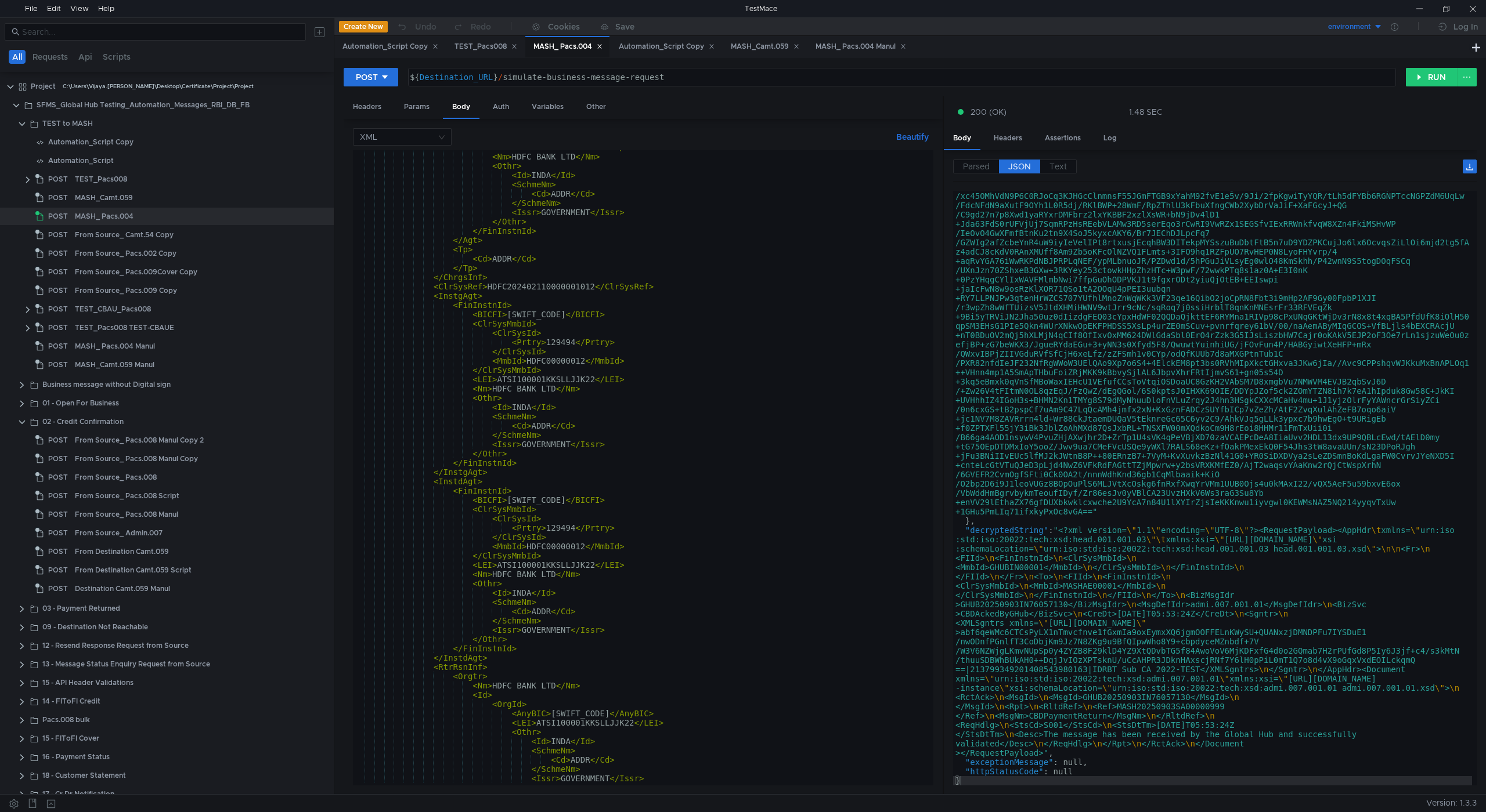
scroll to position [259, 0]
